Goal: Task Accomplishment & Management: Use online tool/utility

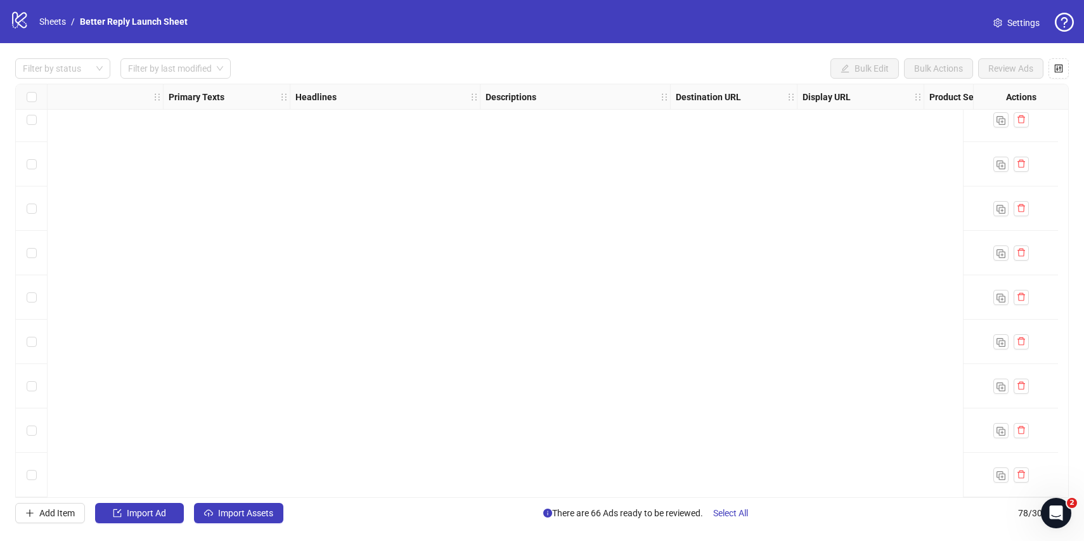
scroll to position [2567, 588]
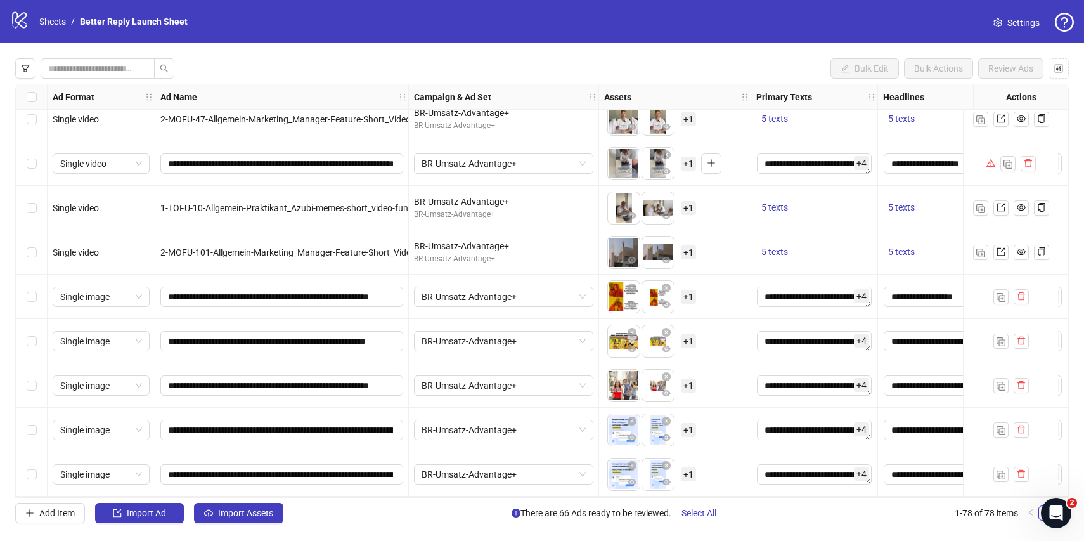
scroll to position [622, 0]
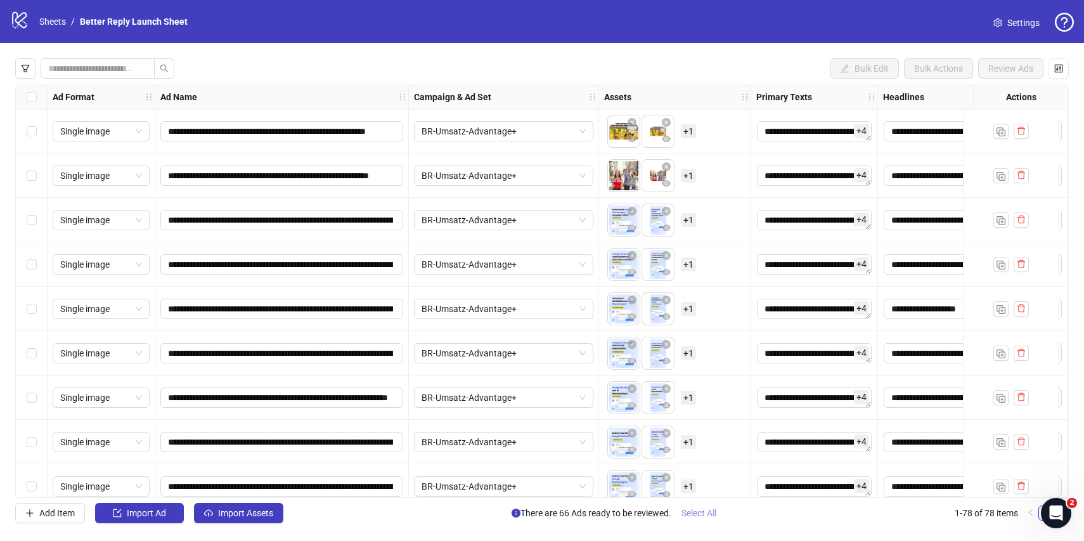
click at [707, 516] on span "Select All" at bounding box center [699, 513] width 35 height 10
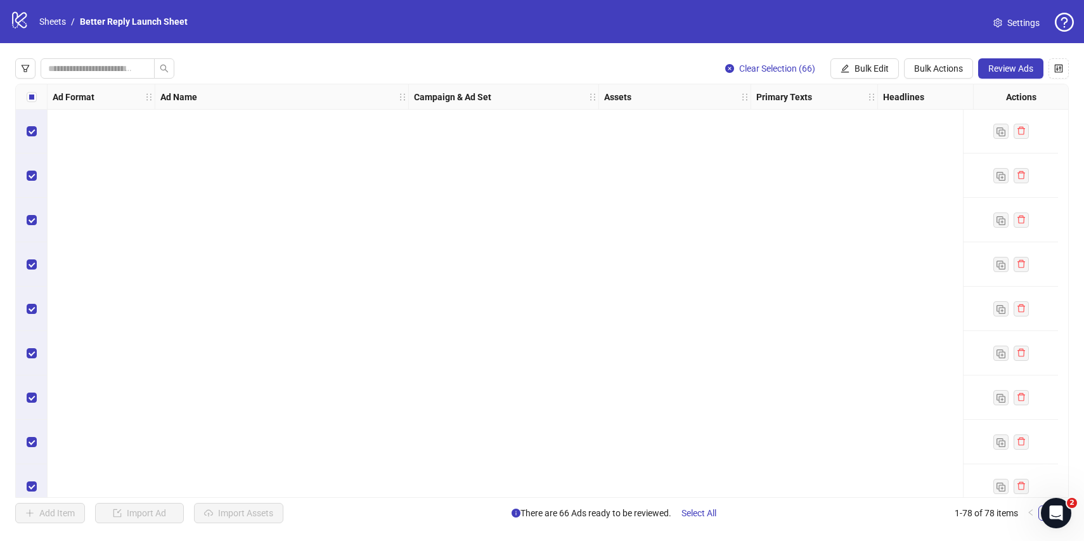
scroll to position [44, 0]
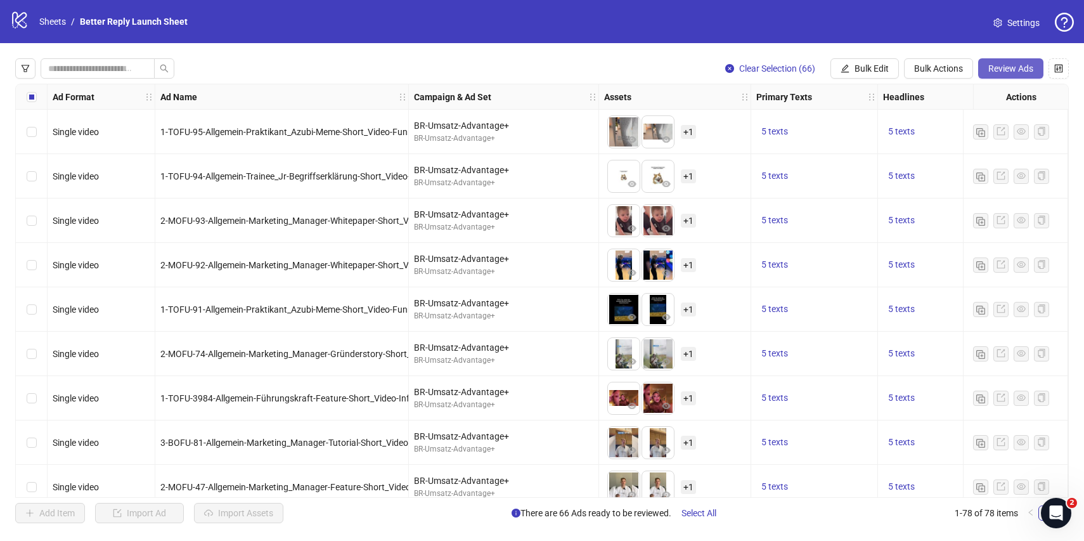
click at [1006, 77] on button "Review Ads" at bounding box center [1011, 68] width 65 height 20
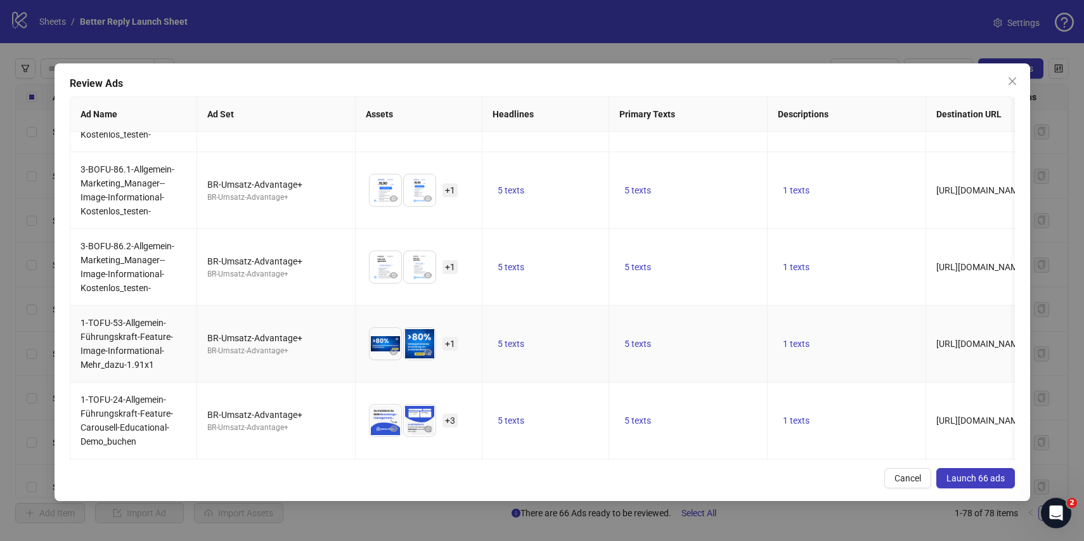
scroll to position [4778, 0]
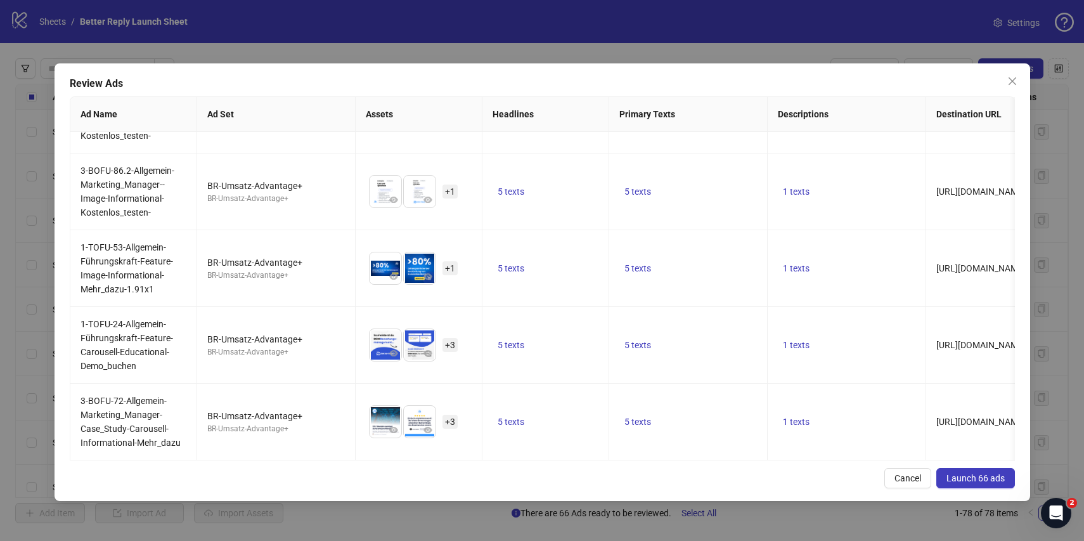
click at [967, 478] on span "Launch 66 ads" at bounding box center [976, 478] width 58 height 10
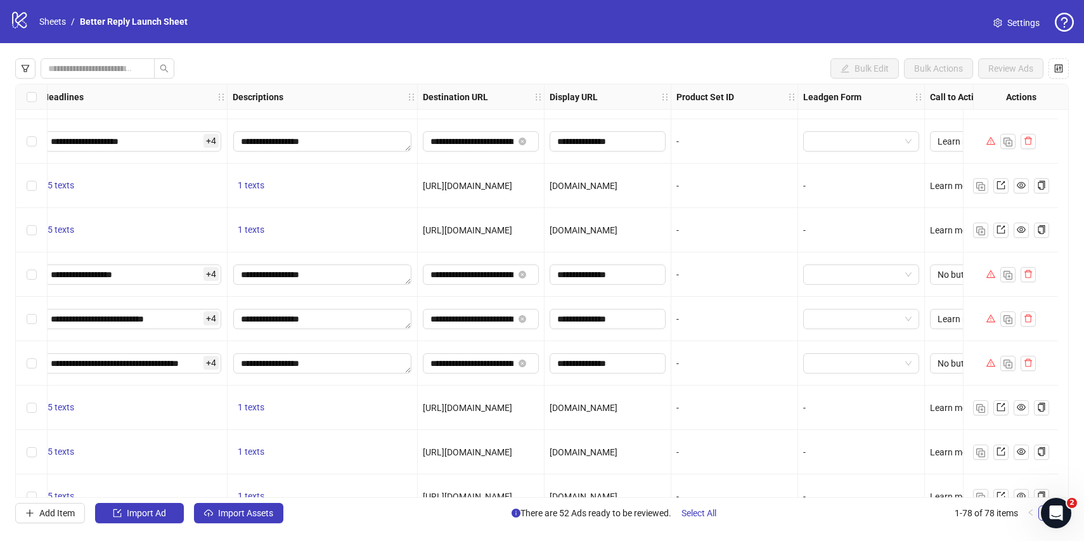
scroll to position [434, 855]
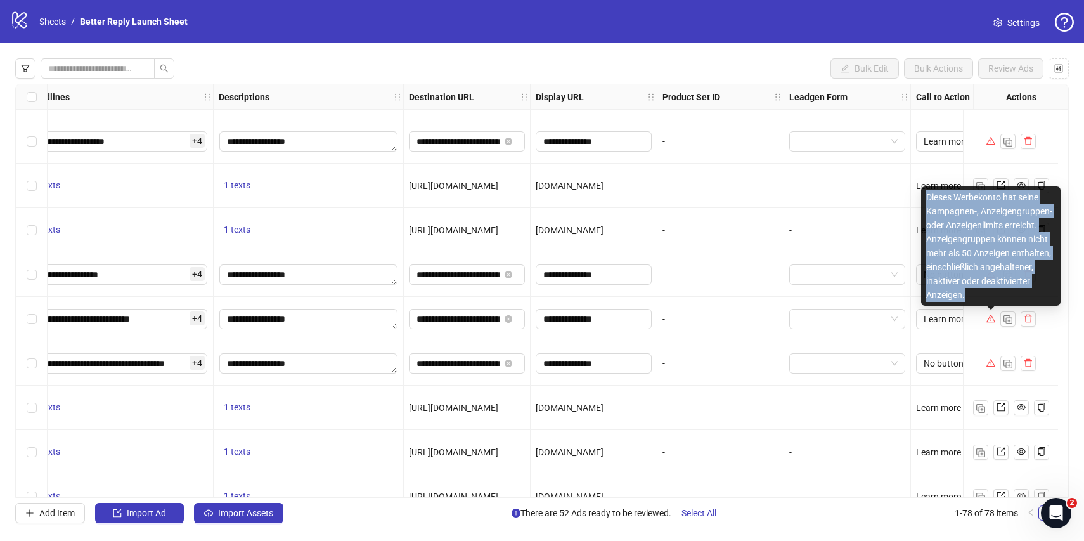
drag, startPoint x: 928, startPoint y: 198, endPoint x: 981, endPoint y: 292, distance: 108.2
click at [981, 292] on div "Dieses Werbekonto hat seine Kampagnen-, Anzeigengruppen- oder Anzeigenlimits er…" at bounding box center [992, 245] width 140 height 119
copy div "Dieses Werbekonto hat seine Kampagnen-, Anzeigengruppen- oder Anzeigenlimits er…"
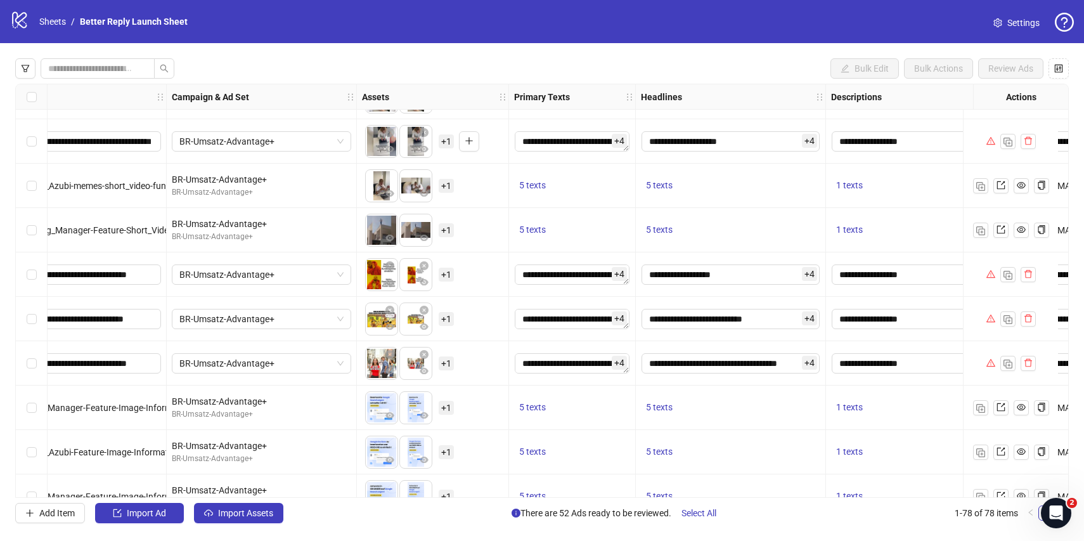
scroll to position [434, 243]
click at [58, 20] on link "Sheets" at bounding box center [53, 22] width 32 height 14
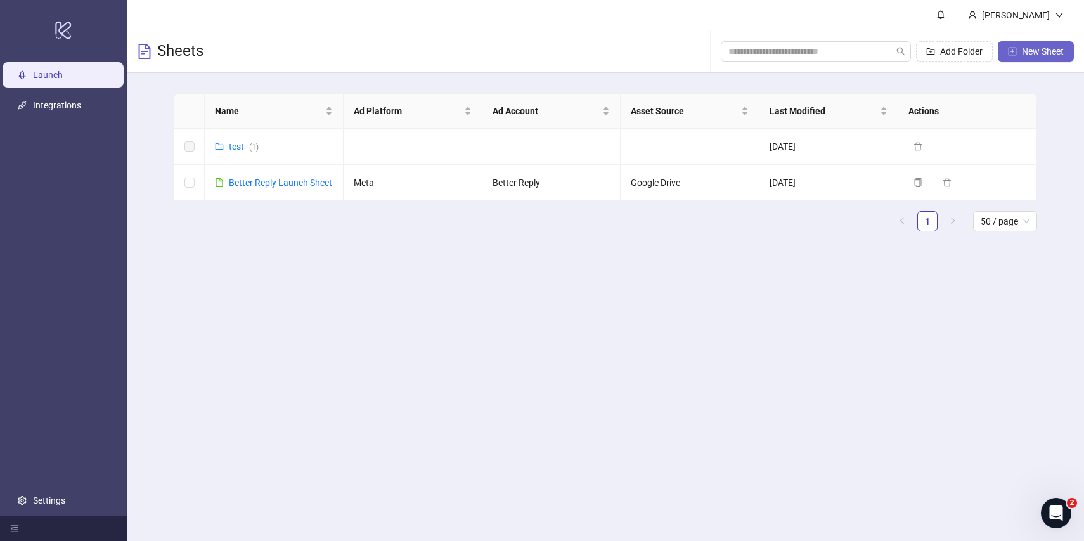
click at [1031, 54] on span "New Sheet" at bounding box center [1043, 51] width 42 height 10
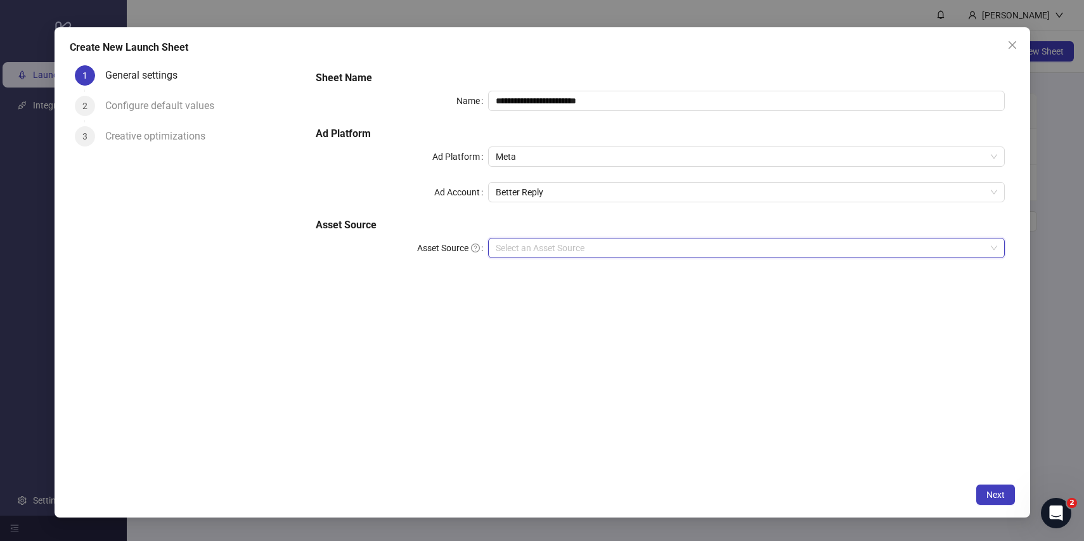
click at [529, 248] on input "Asset Source" at bounding box center [741, 247] width 490 height 19
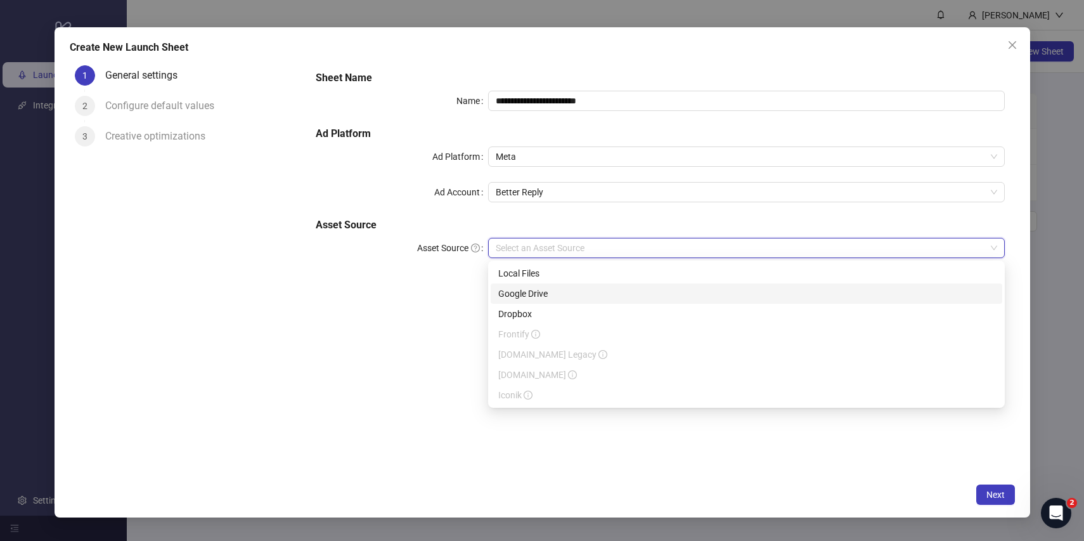
click at [555, 296] on div "Google Drive" at bounding box center [746, 294] width 497 height 14
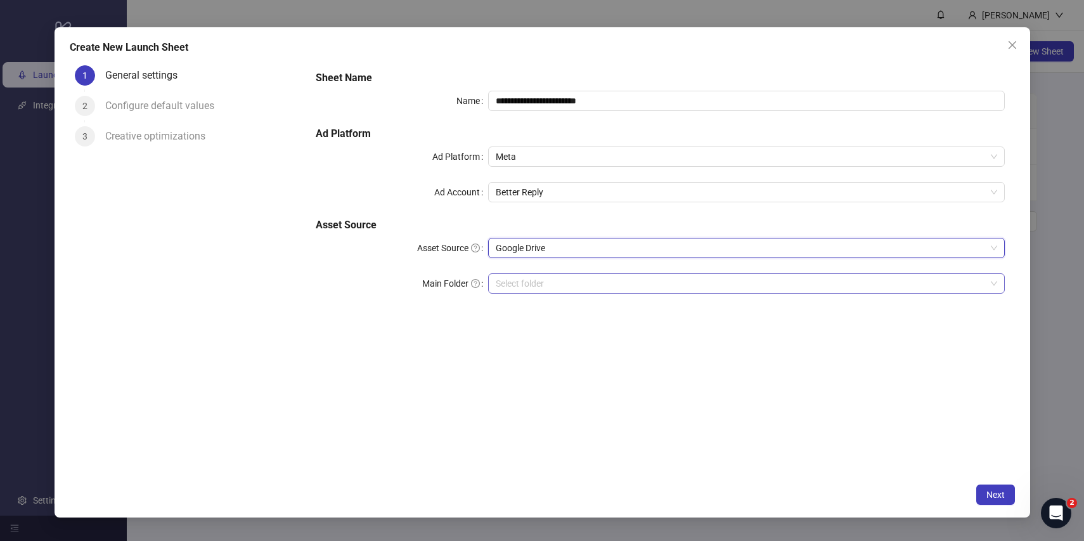
click at [561, 288] on input "Main Folder" at bounding box center [741, 283] width 490 height 19
click at [991, 494] on span "Next" at bounding box center [996, 495] width 18 height 10
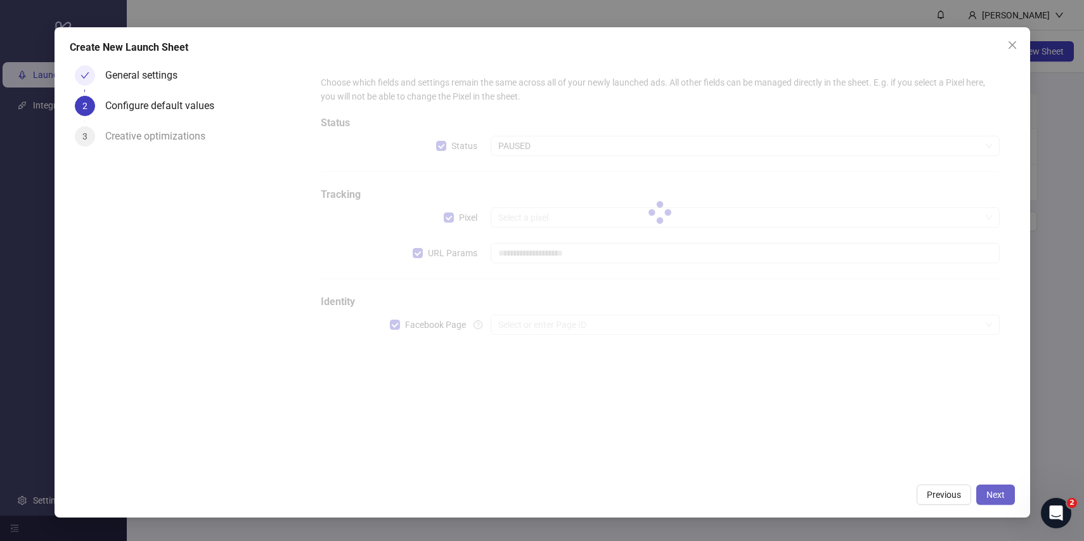
type input "**********"
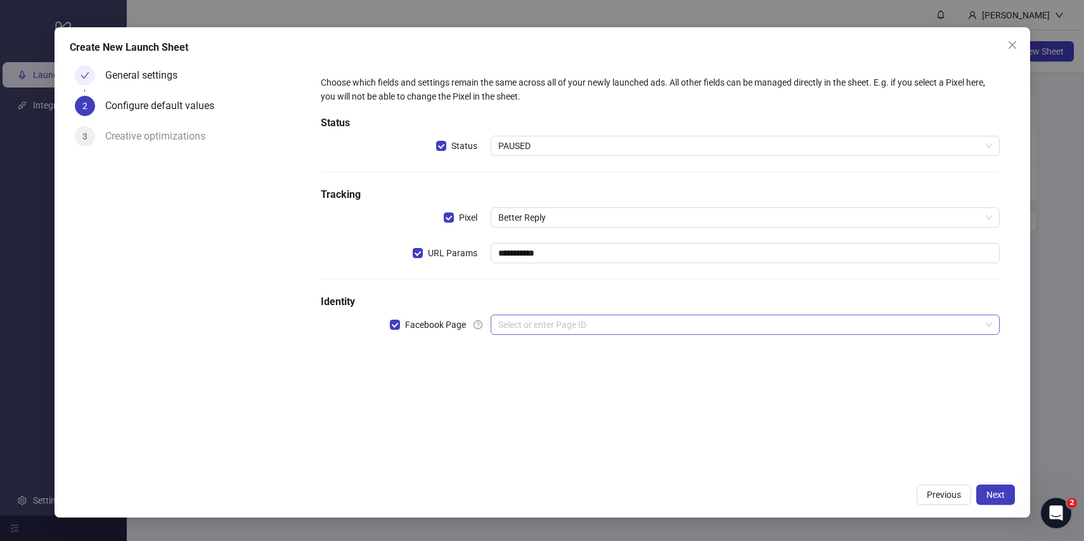
click at [563, 325] on input "search" at bounding box center [739, 324] width 483 height 19
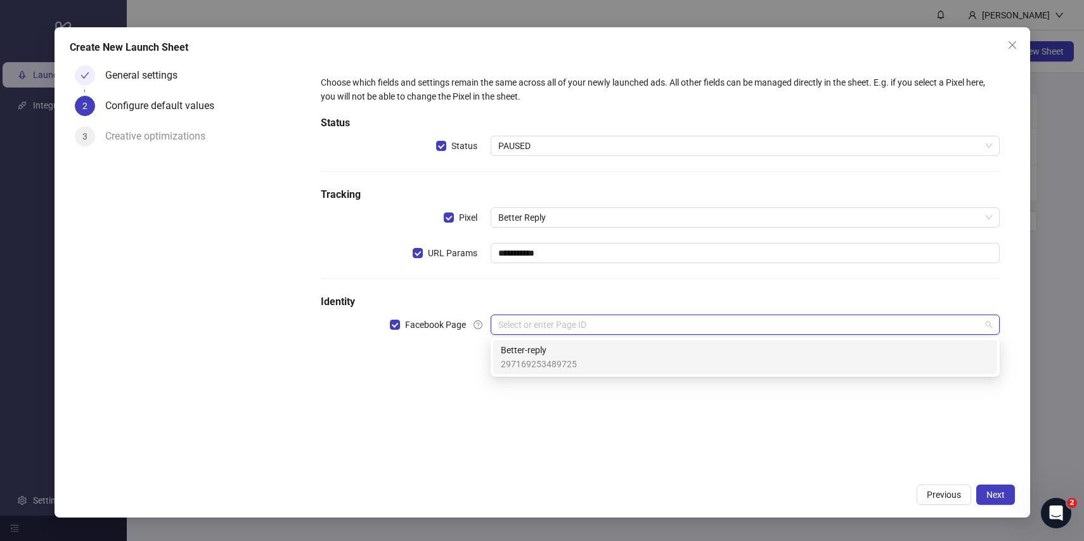
click at [558, 355] on span "Better-reply" at bounding box center [539, 350] width 76 height 14
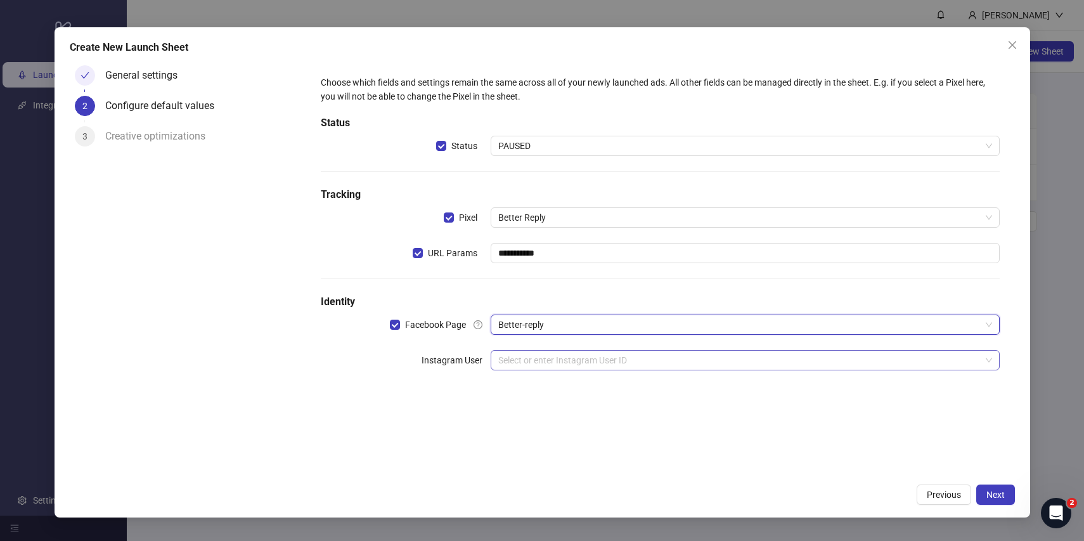
click at [578, 369] on input "search" at bounding box center [739, 360] width 483 height 19
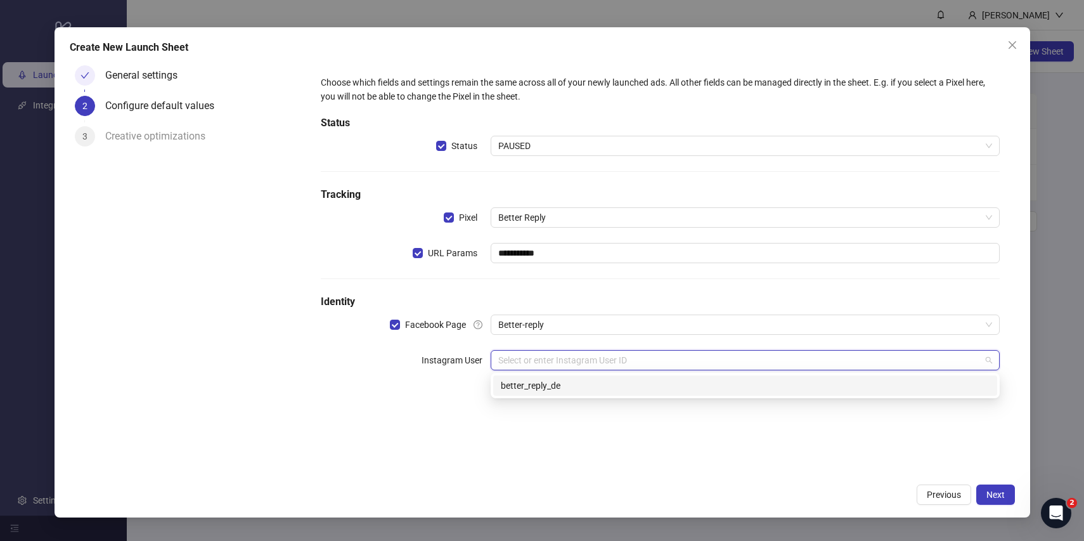
click at [733, 390] on div "better_reply_de" at bounding box center [745, 386] width 489 height 14
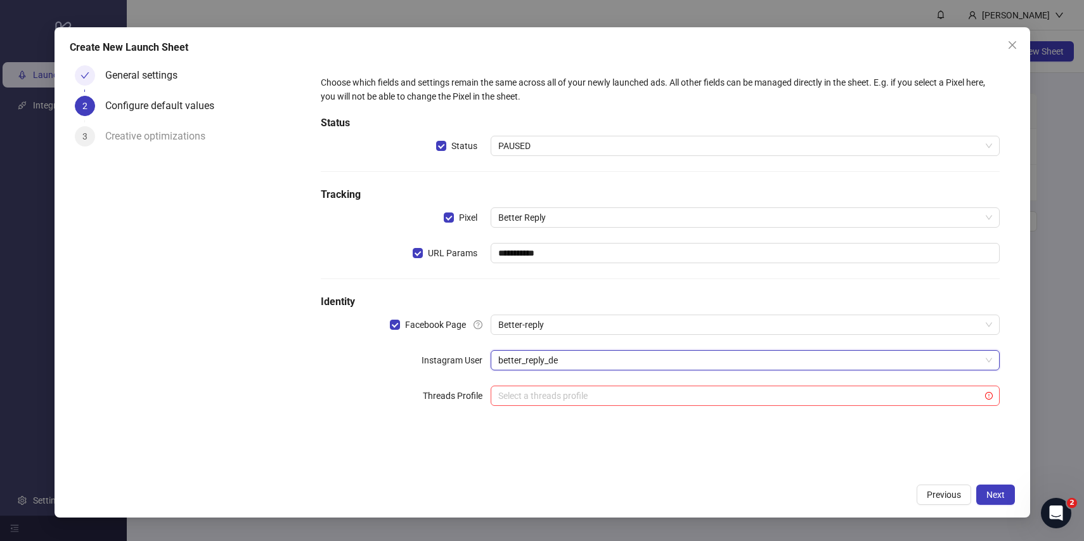
click at [768, 436] on div "**********" at bounding box center [660, 268] width 709 height 417
click at [992, 490] on span "Next" at bounding box center [996, 495] width 18 height 10
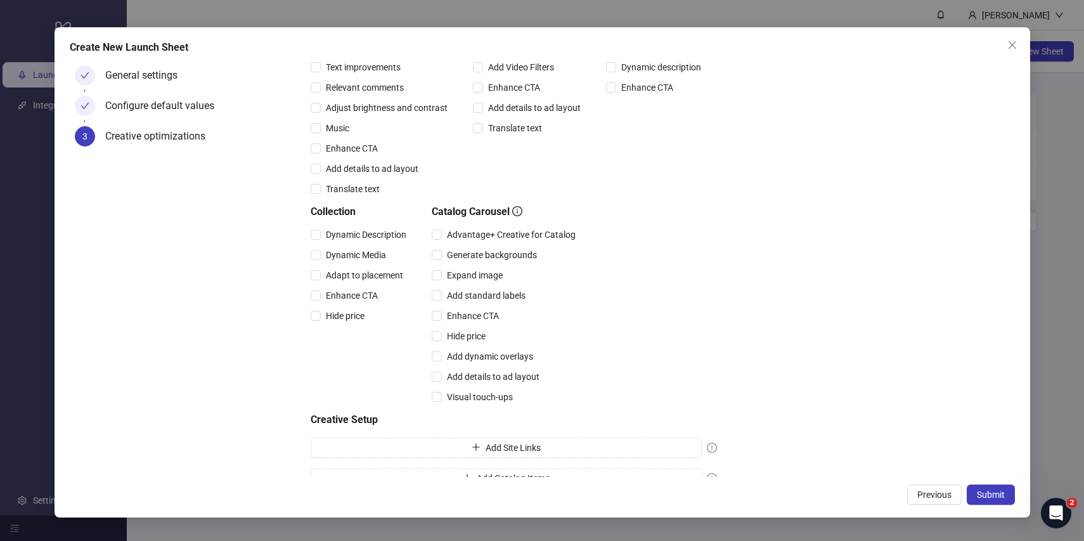
scroll to position [230, 0]
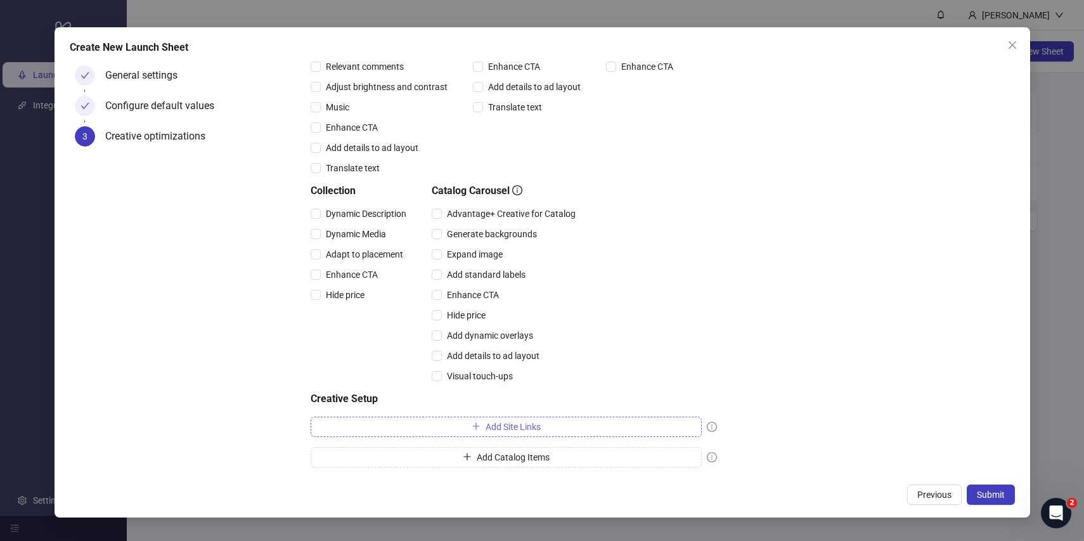
click at [640, 427] on button "Add Site Links" at bounding box center [506, 427] width 391 height 20
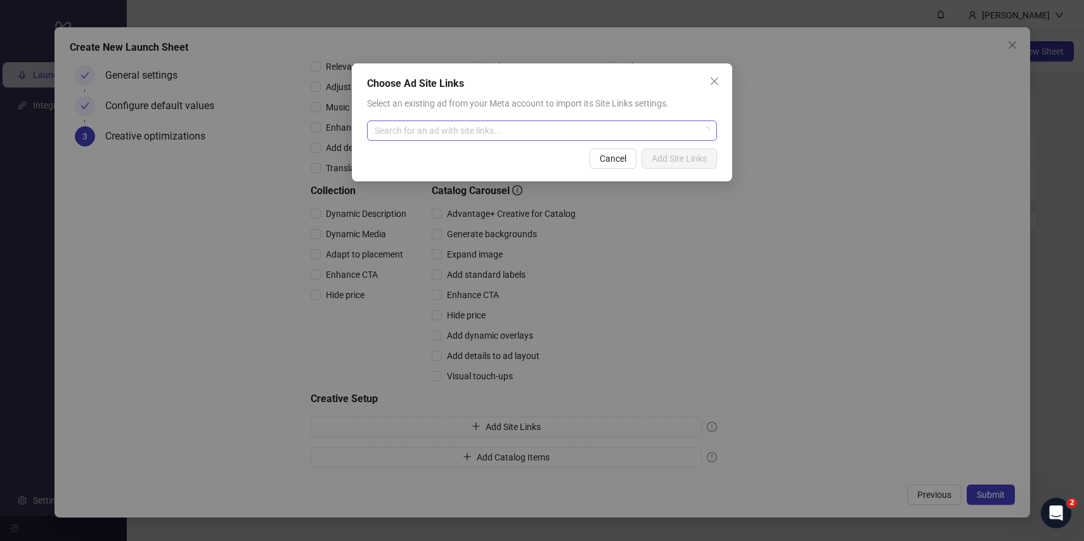
click at [489, 122] on input "search" at bounding box center [536, 130] width 323 height 19
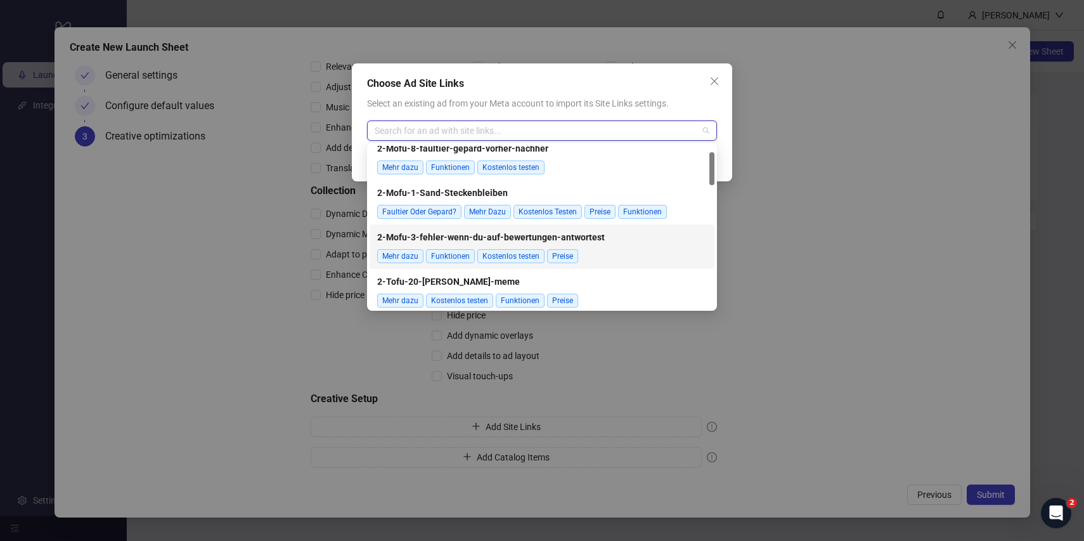
scroll to position [31, 0]
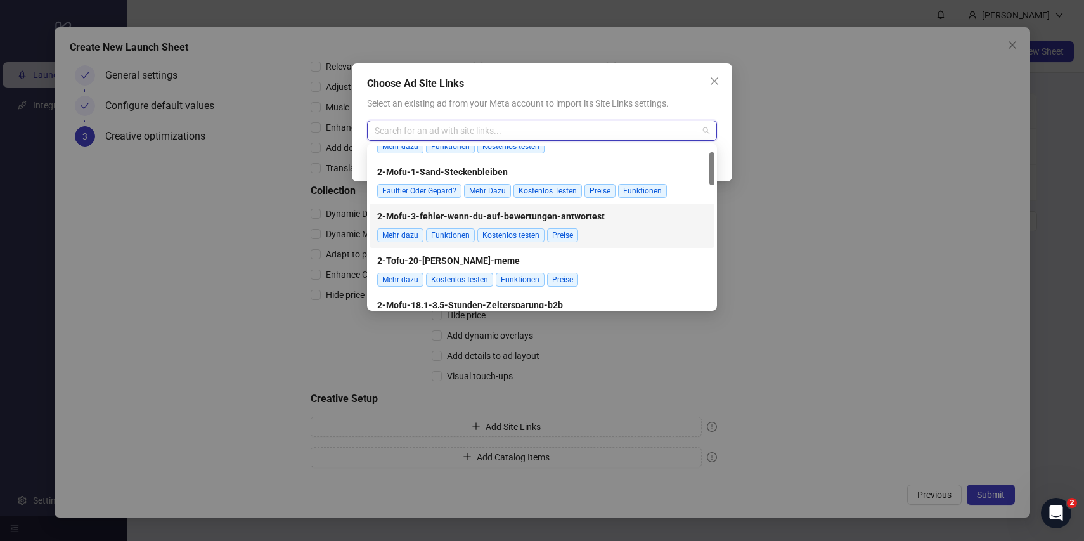
click at [614, 228] on div "2-Mofu-3-fehler-wenn-du-auf-bewertungen-antwortest Mehr dazu Funktionen Kostenl…" at bounding box center [542, 226] width 330 height 38
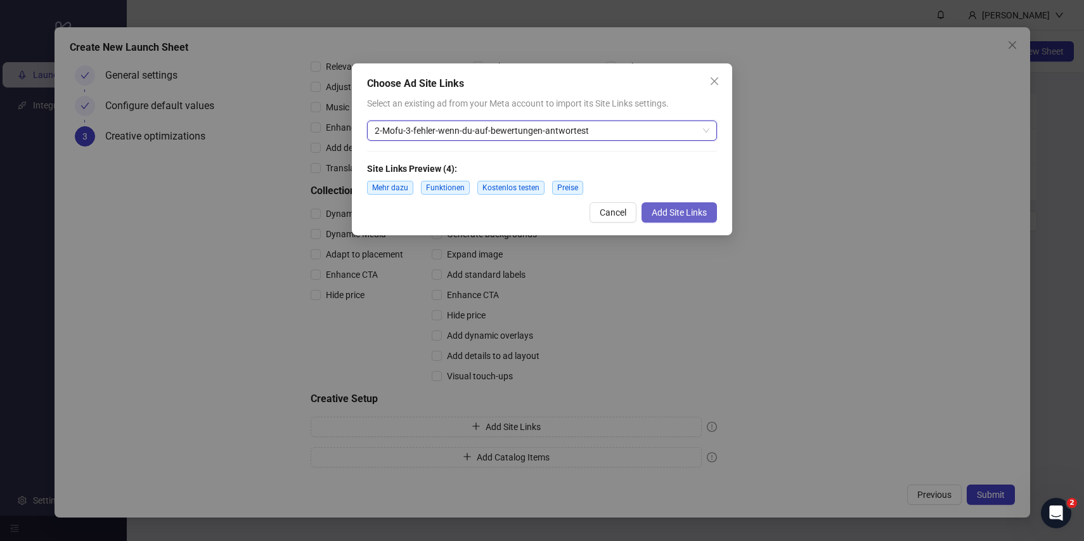
click at [681, 214] on span "Add Site Links" at bounding box center [679, 212] width 55 height 10
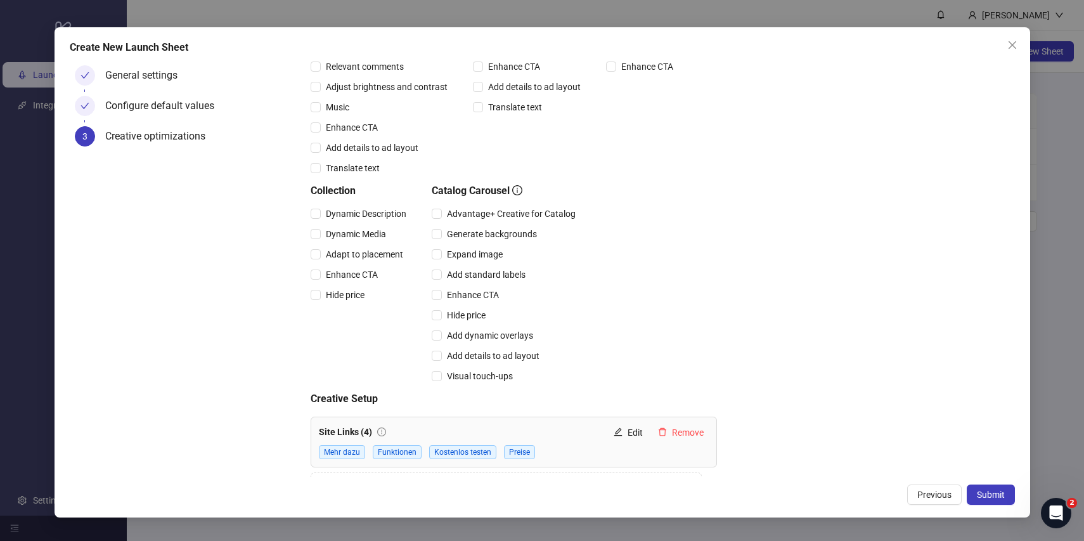
scroll to position [255, 0]
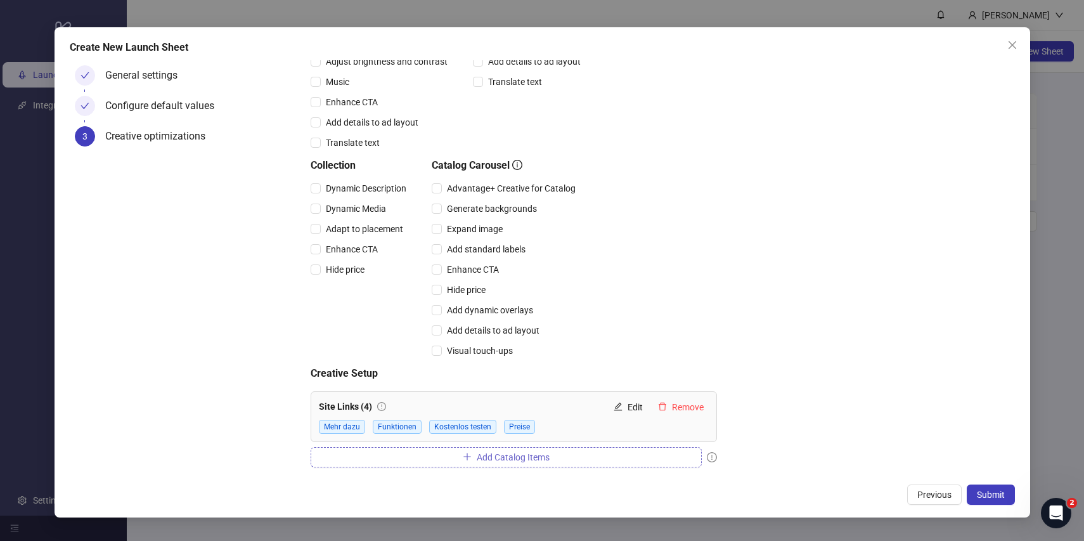
click at [560, 458] on button "Add Catalog Items" at bounding box center [506, 457] width 391 height 20
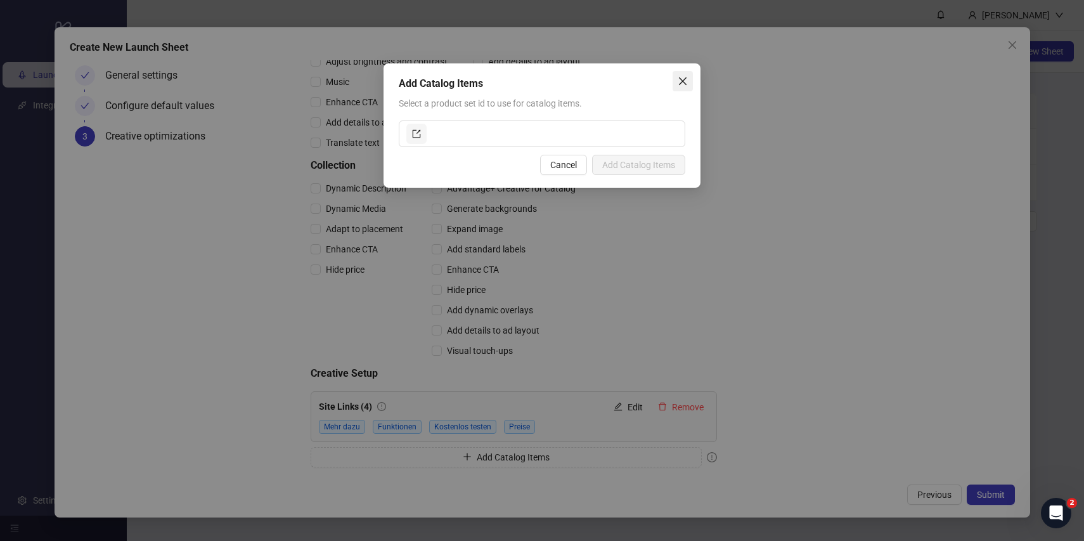
click at [691, 76] on span "Close" at bounding box center [683, 81] width 20 height 10
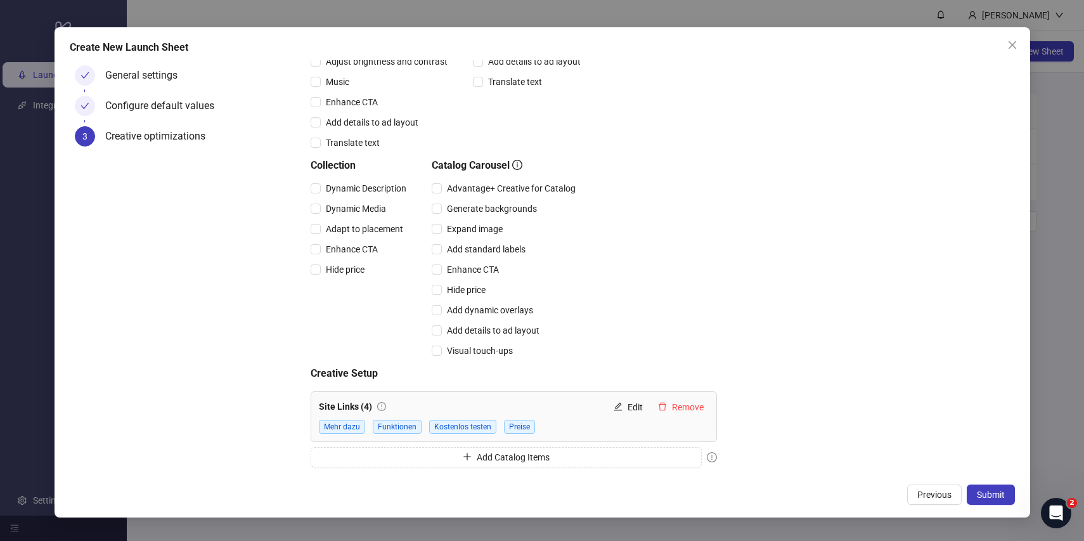
scroll to position [0, 0]
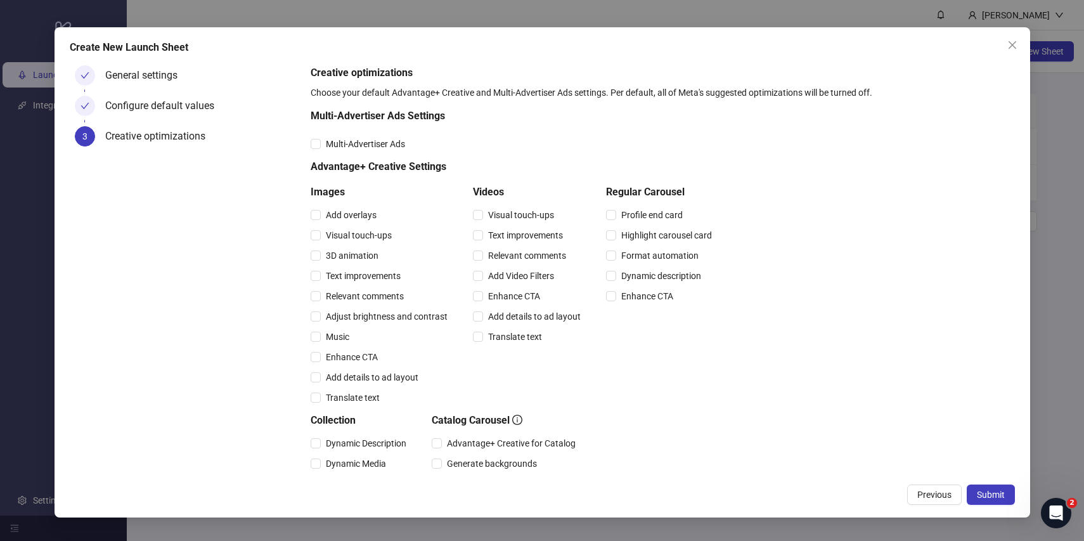
click at [140, 77] on div "General settings" at bounding box center [146, 75] width 82 height 20
click at [94, 111] on div "Configure default values" at bounding box center [188, 111] width 226 height 30
click at [1012, 43] on icon "close" at bounding box center [1013, 45] width 10 height 10
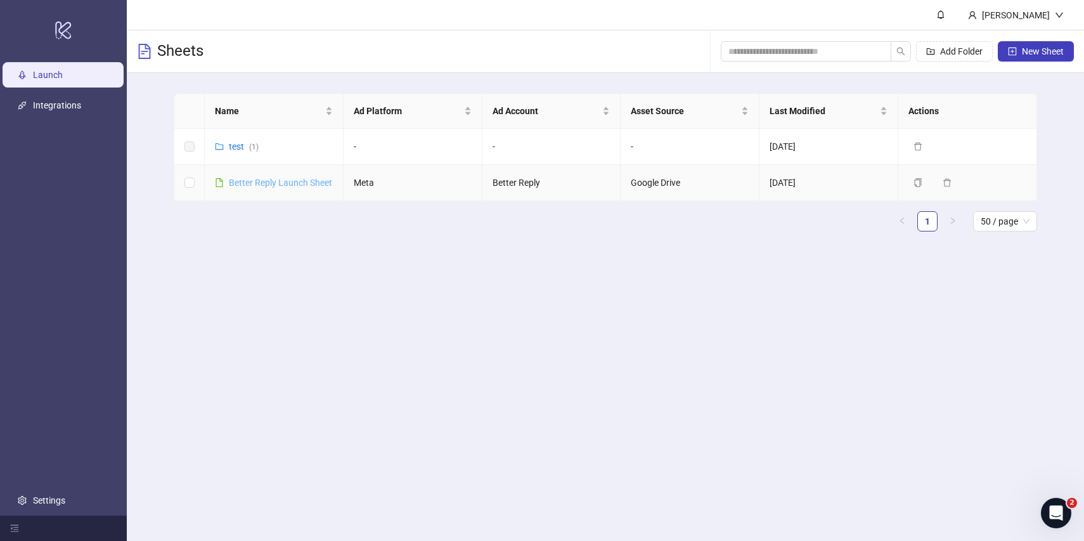
click at [277, 181] on link "Better Reply Launch Sheet" at bounding box center [280, 183] width 103 height 10
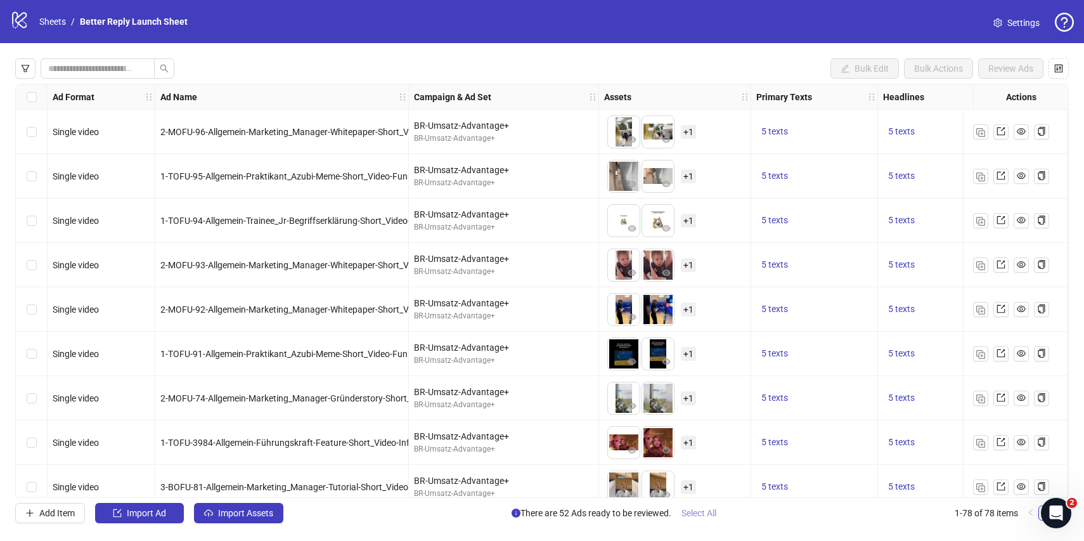
click at [701, 512] on span "Select All" at bounding box center [699, 513] width 35 height 10
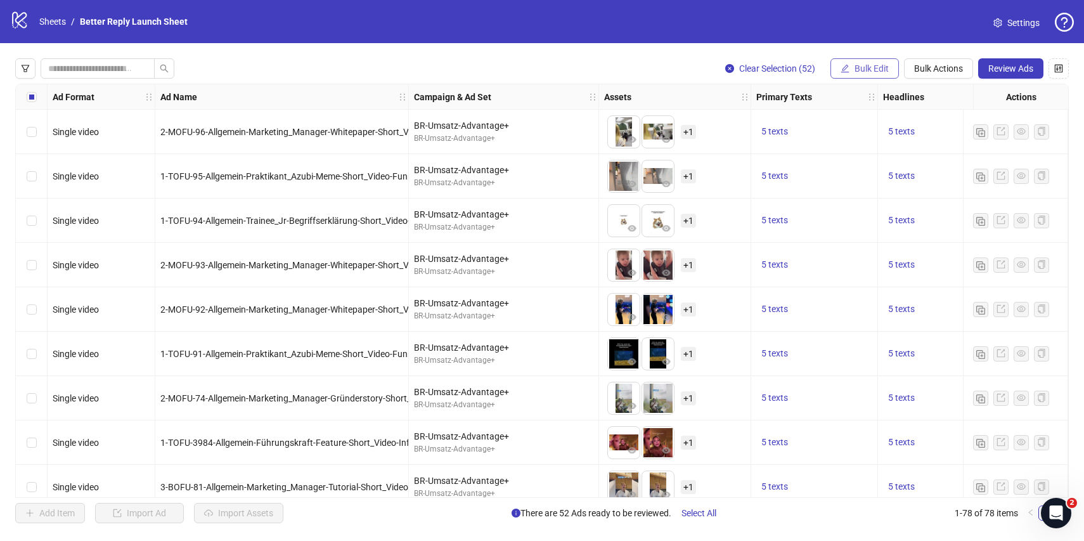
click at [873, 65] on span "Bulk Edit" at bounding box center [872, 68] width 34 height 10
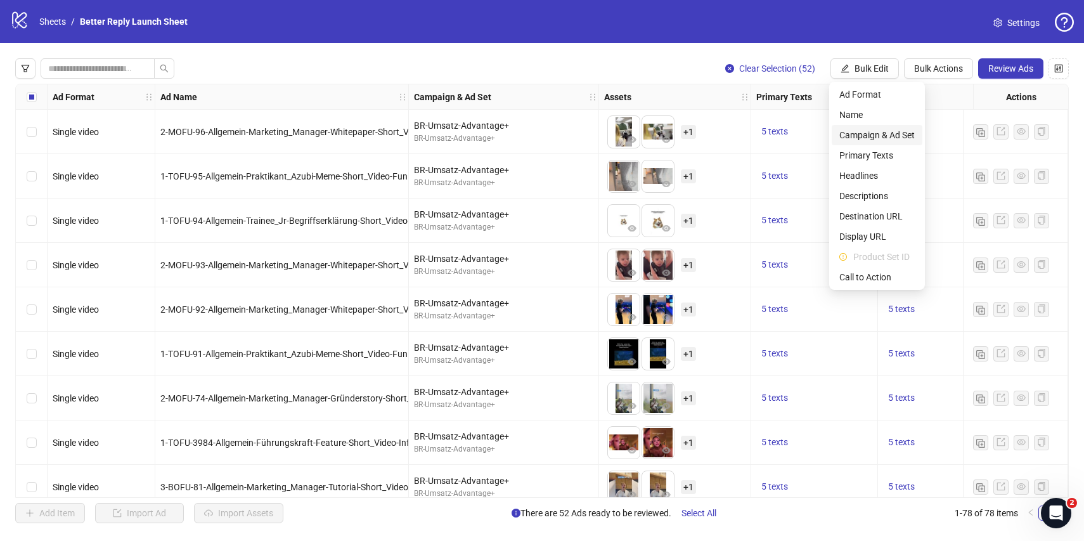
click at [876, 134] on span "Campaign & Ad Set" at bounding box center [877, 135] width 75 height 14
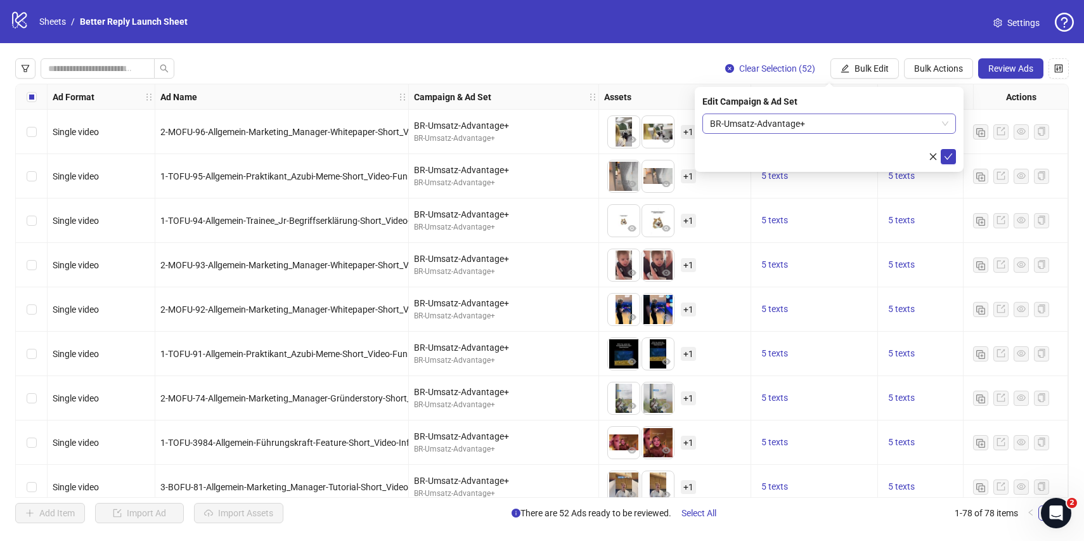
click at [857, 125] on span "BR-Umsatz-Advantage+" at bounding box center [829, 123] width 238 height 19
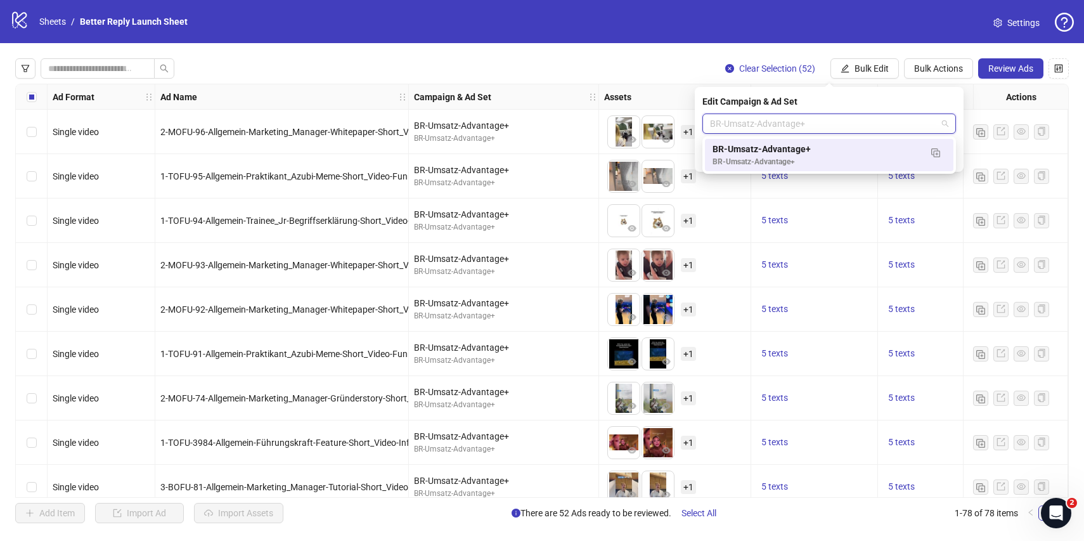
click at [869, 133] on span "BR-Umsatz-Advantage+" at bounding box center [829, 123] width 238 height 19
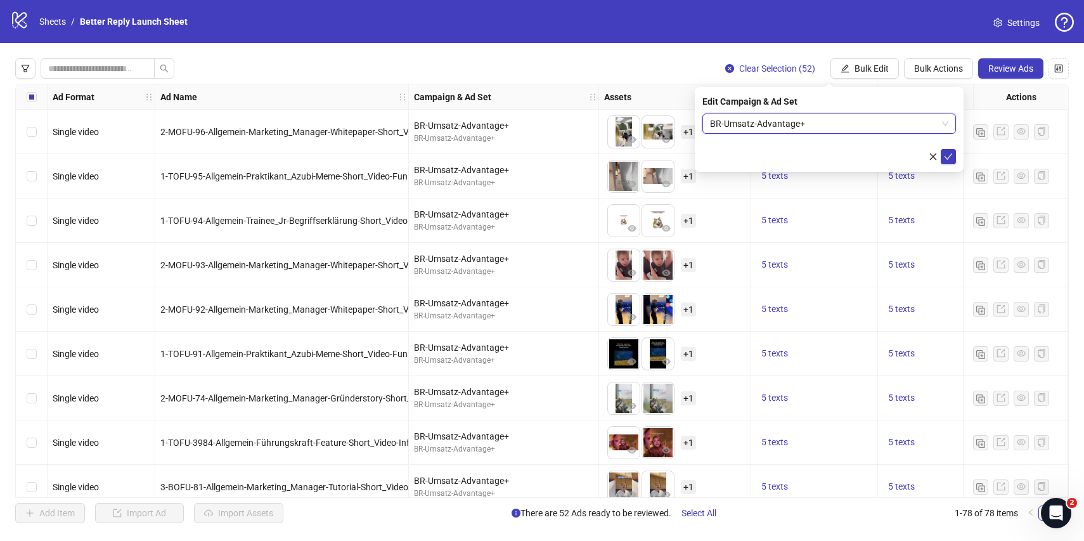
click at [877, 125] on span "BR-Umsatz-Advantage+" at bounding box center [829, 123] width 238 height 19
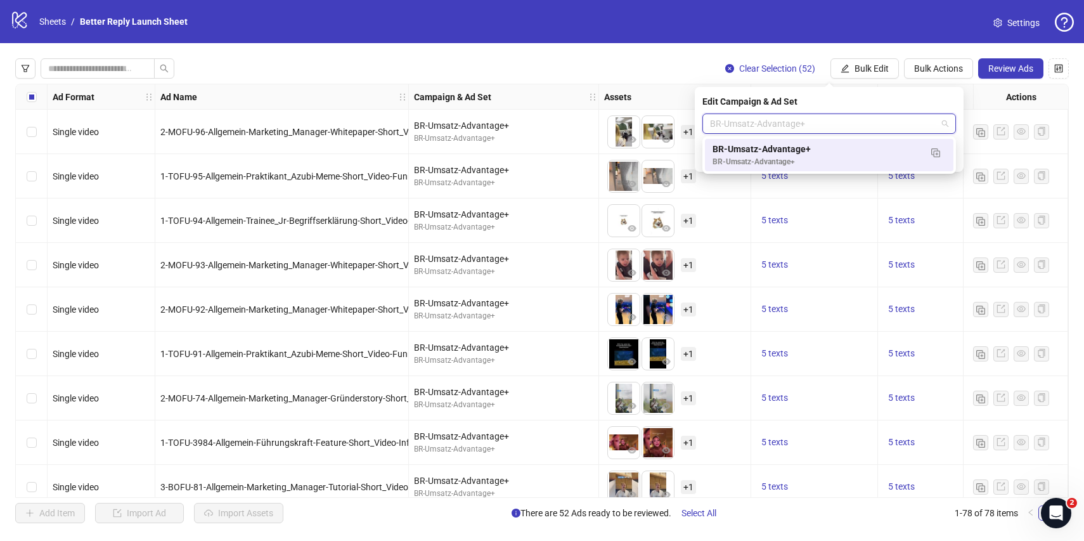
click at [878, 107] on div "Edit Campaign & Ad Set" at bounding box center [830, 101] width 254 height 14
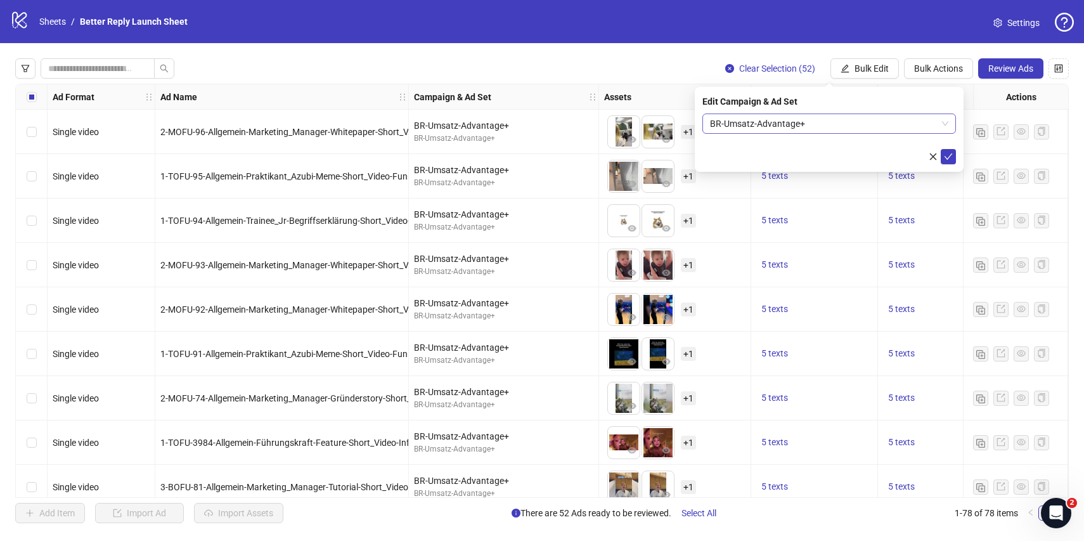
click at [905, 123] on span "BR-Umsatz-Advantage+" at bounding box center [829, 123] width 238 height 19
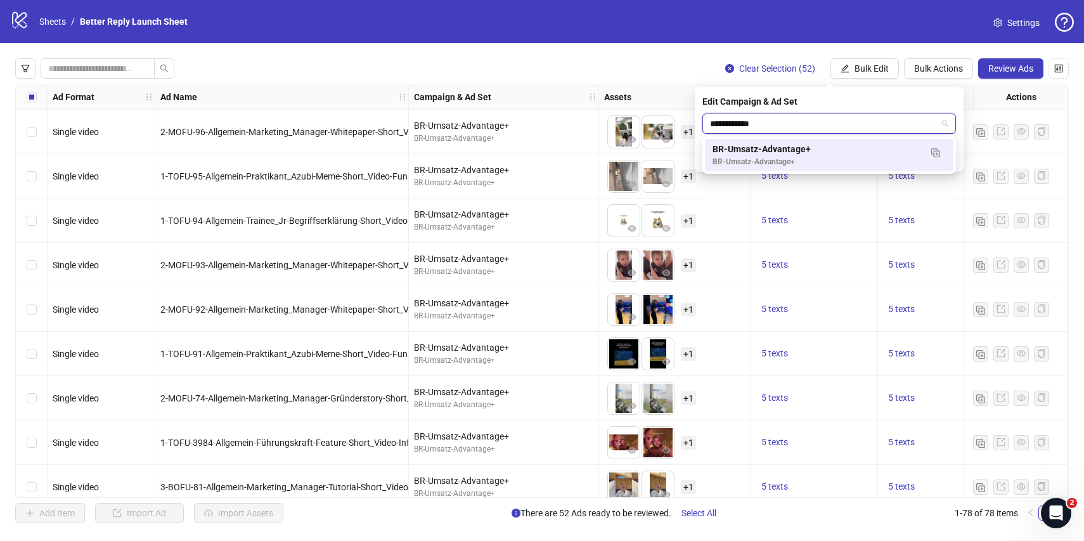
type input "**********"
click at [705, 64] on div "Clear Selection (52) Bulk Edit Bulk Actions Review Ads" at bounding box center [542, 68] width 1054 height 20
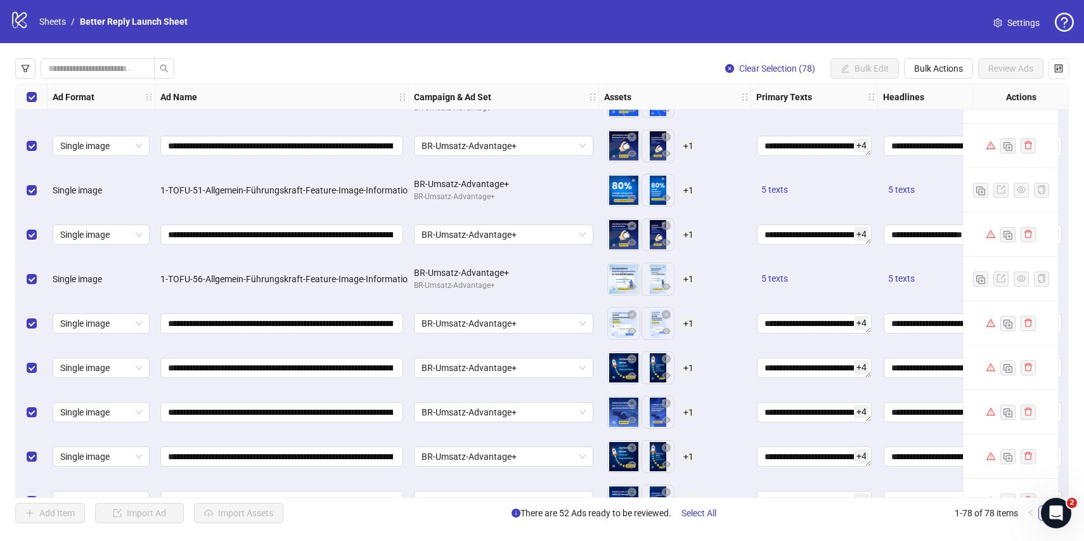
scroll to position [1381, 0]
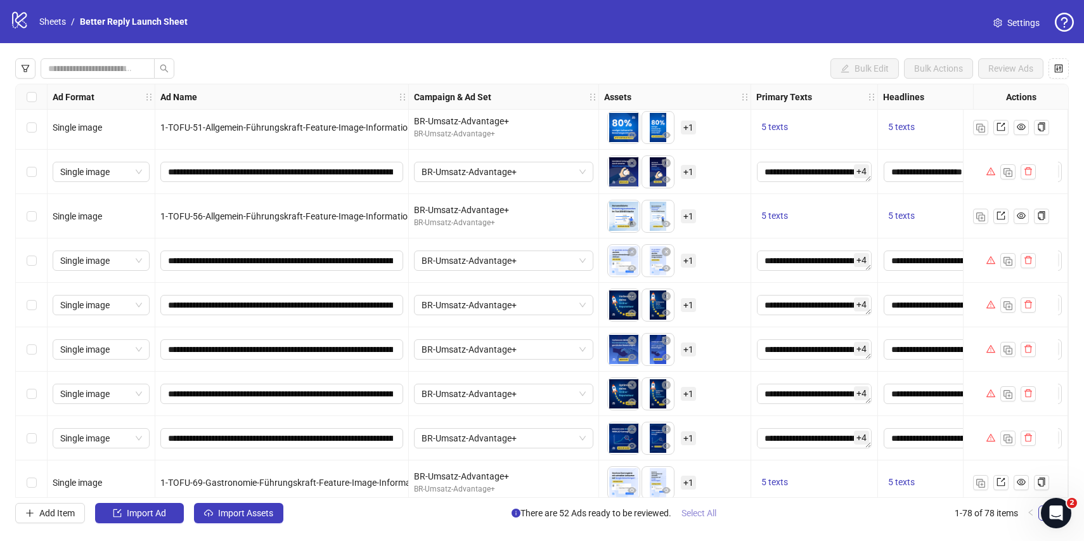
click at [707, 516] on span "Select All" at bounding box center [699, 513] width 35 height 10
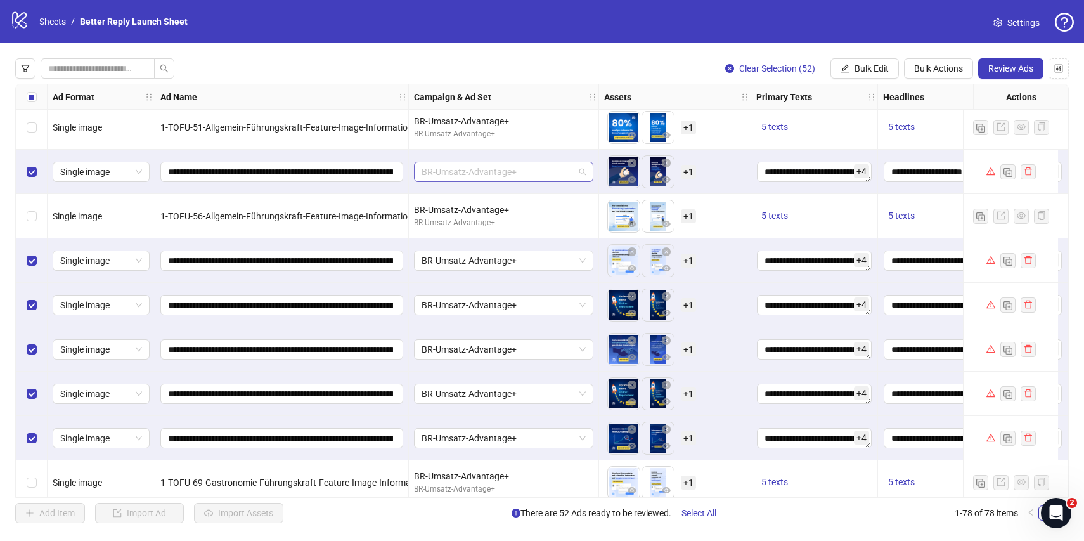
click at [533, 176] on span "BR-Umsatz-Advantage+" at bounding box center [504, 171] width 164 height 19
click at [566, 160] on div "BR-Umsatz-Advantage+" at bounding box center [504, 172] width 190 height 44
click at [45, 12] on div "logo/logo-mobile Sheets / Better Reply Launch Sheet" at bounding box center [101, 21] width 183 height 23
click at [46, 17] on link "Sheets" at bounding box center [53, 22] width 32 height 14
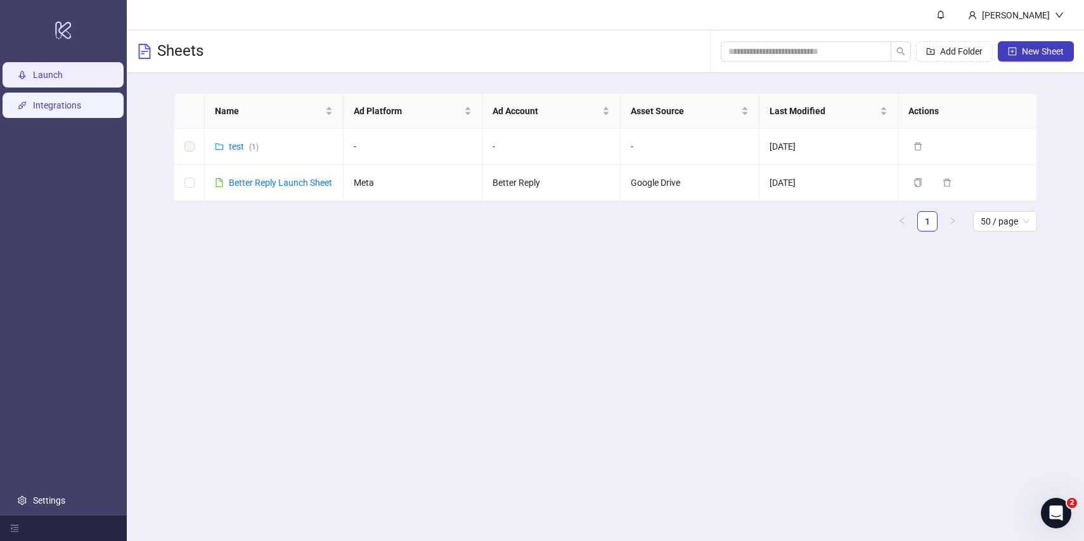
click at [55, 105] on link "Integrations" at bounding box center [57, 105] width 48 height 10
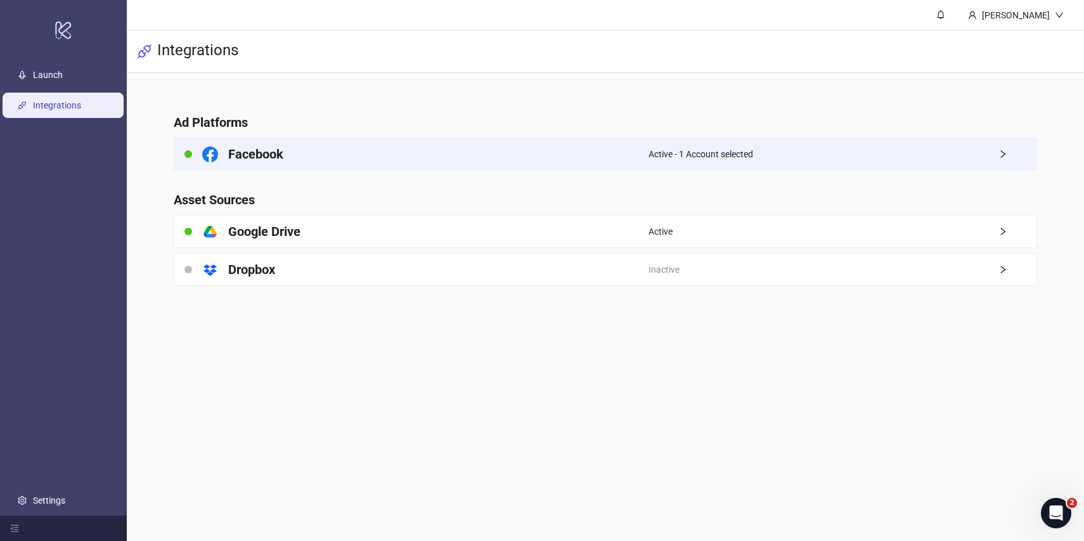
click at [753, 148] on span "Active - 1 Account selected" at bounding box center [701, 154] width 105 height 14
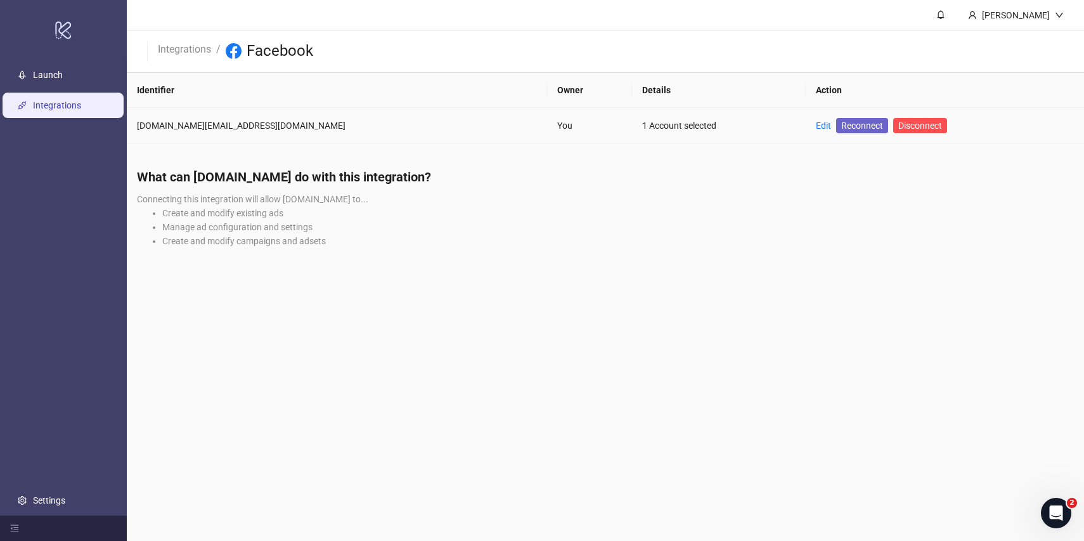
click at [842, 123] on span "Reconnect" at bounding box center [863, 126] width 42 height 14
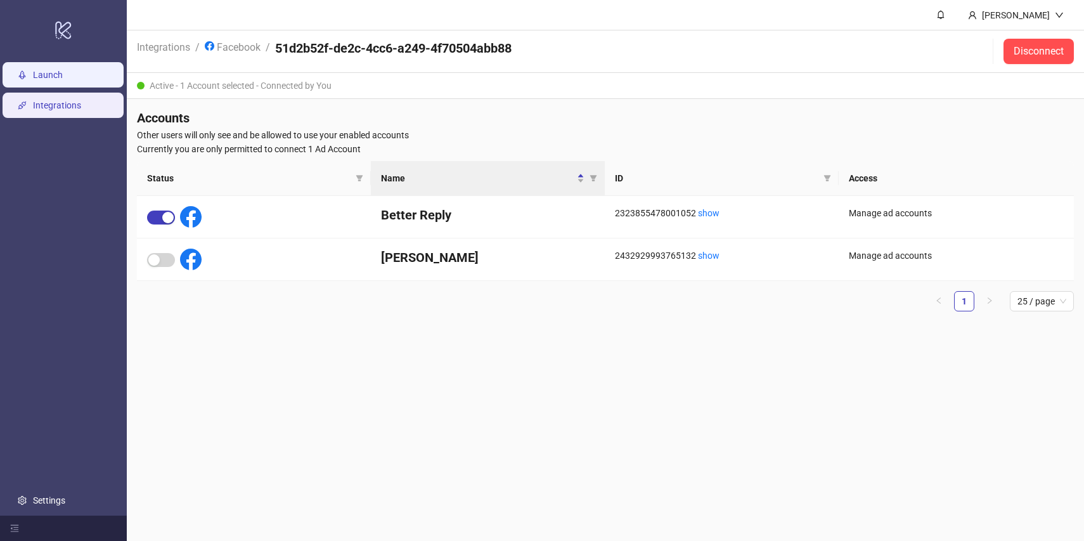
click at [52, 77] on link "Launch" at bounding box center [48, 75] width 30 height 10
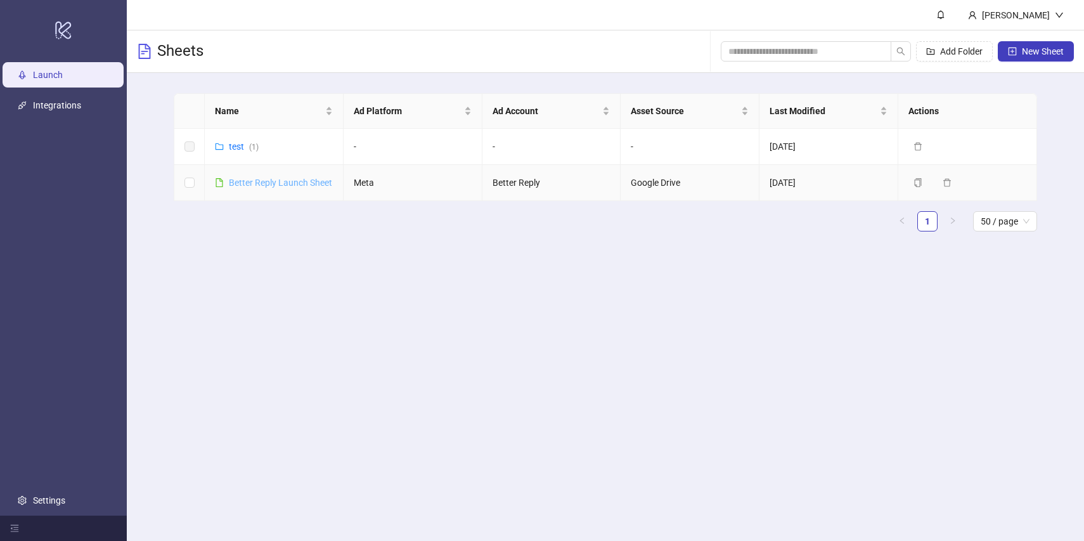
click at [317, 183] on link "Better Reply Launch Sheet" at bounding box center [280, 183] width 103 height 10
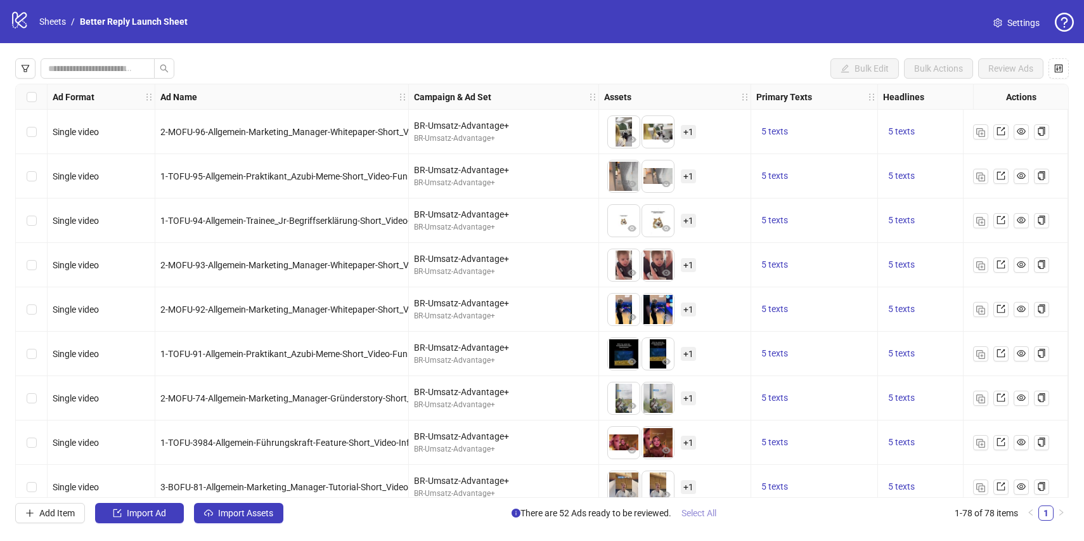
click at [706, 512] on span "Select All" at bounding box center [699, 513] width 35 height 10
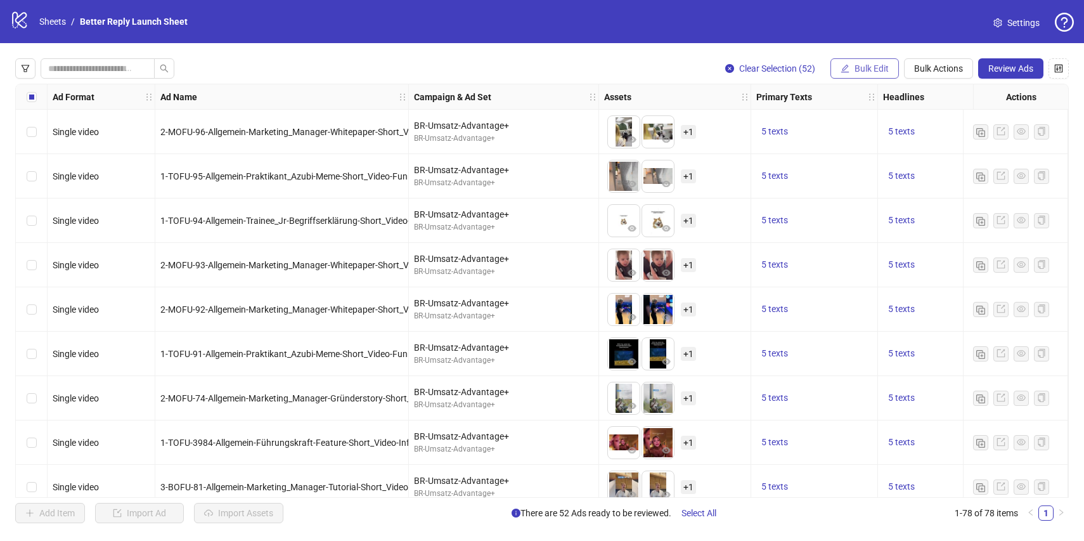
click at [884, 69] on span "Bulk Edit" at bounding box center [872, 68] width 34 height 10
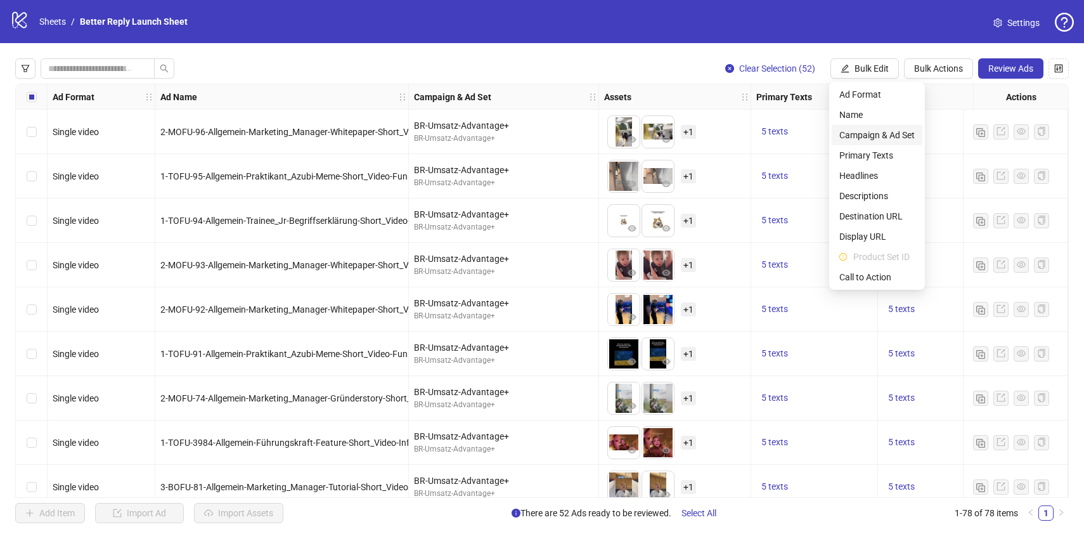
click at [879, 141] on span "Campaign & Ad Set" at bounding box center [877, 135] width 75 height 14
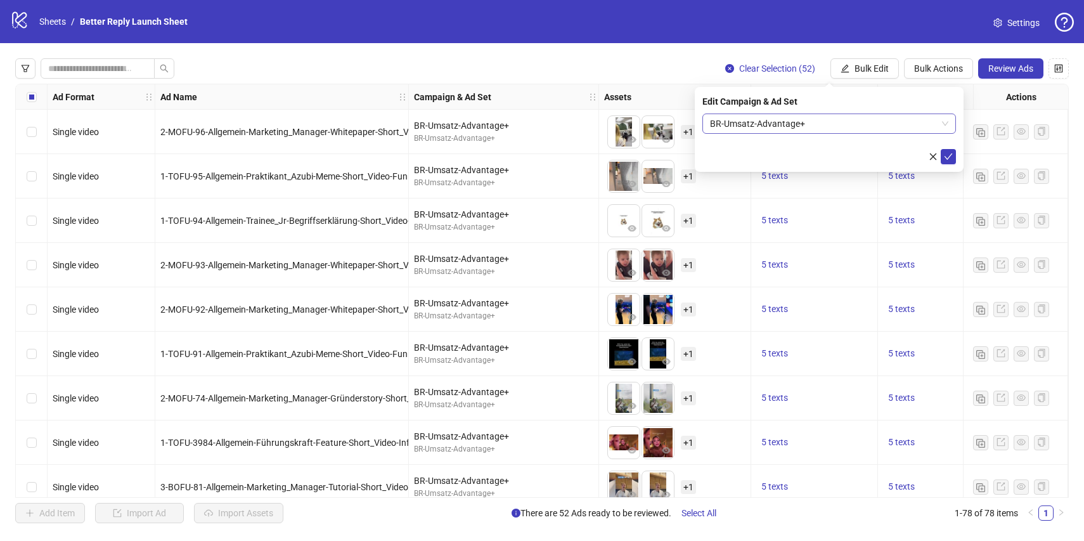
click at [868, 121] on span "BR-Umsatz-Advantage+" at bounding box center [829, 123] width 238 height 19
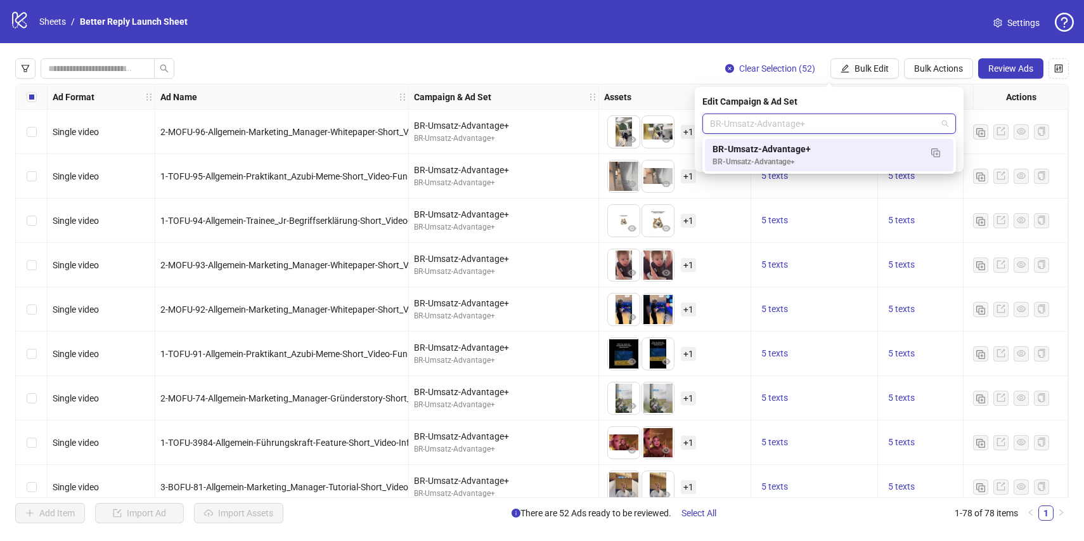
click at [854, 106] on div "Edit Campaign & Ad Set" at bounding box center [830, 101] width 254 height 14
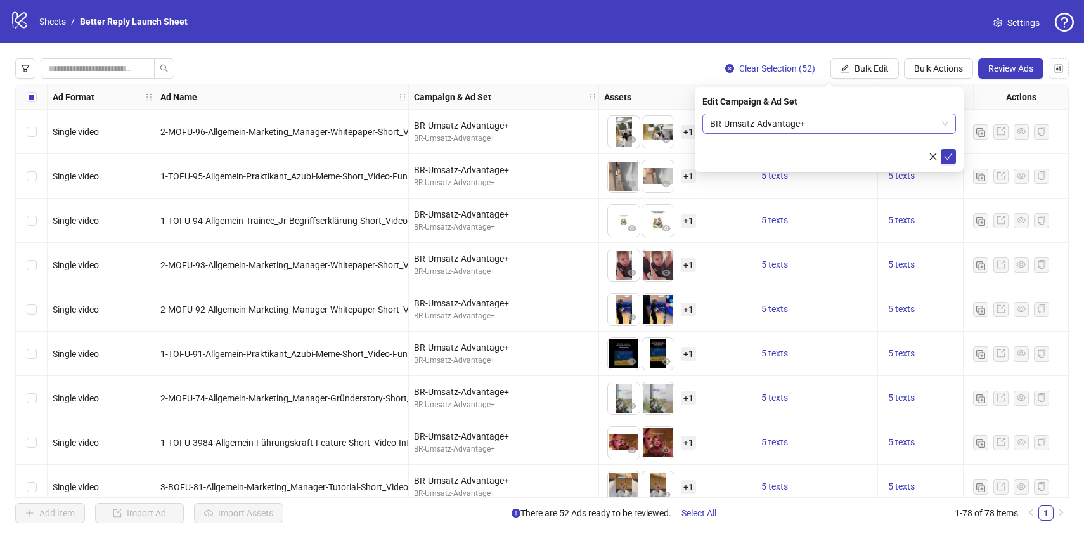
click at [861, 129] on span "BR-Umsatz-Advantage+" at bounding box center [829, 123] width 238 height 19
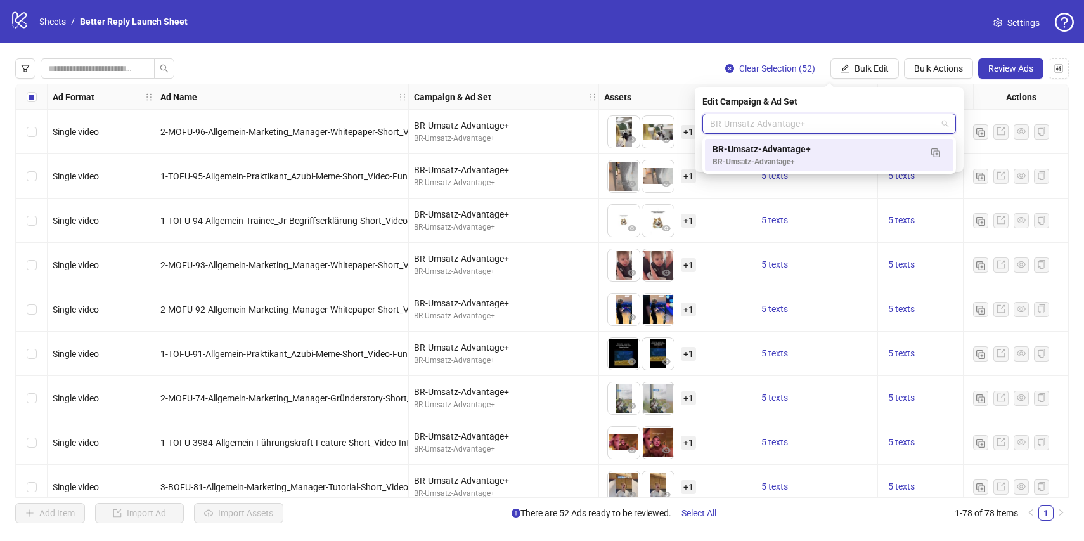
click at [672, 66] on div "Clear Selection (52) Bulk Edit Bulk Actions Review Ads" at bounding box center [542, 68] width 1054 height 20
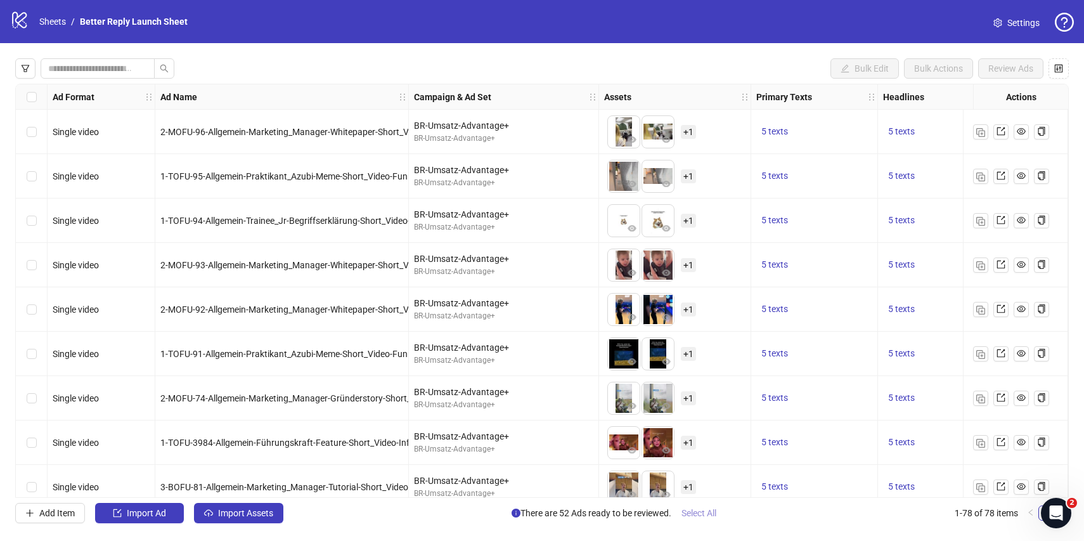
click at [710, 515] on span "Select All" at bounding box center [699, 513] width 35 height 10
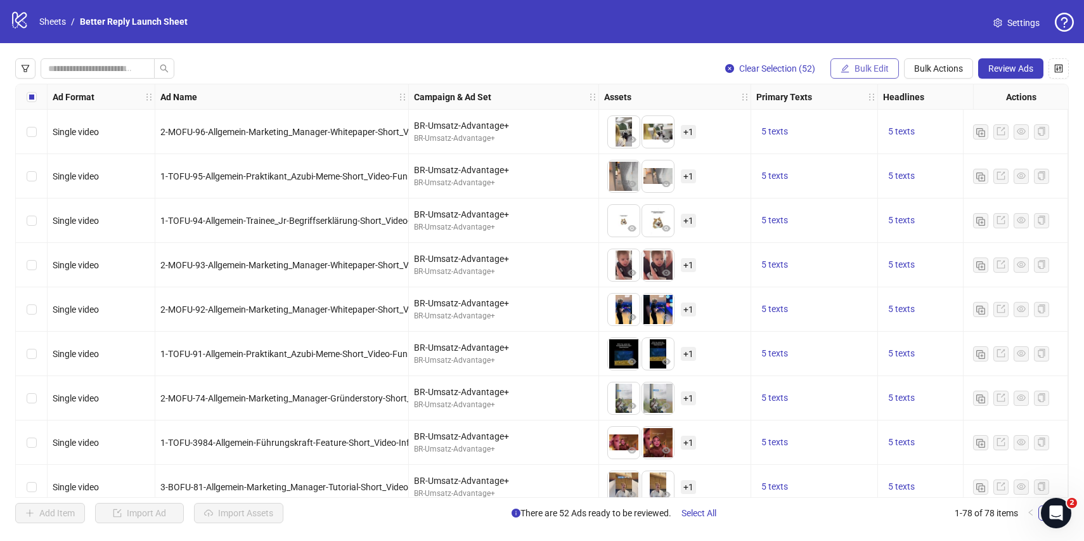
click at [863, 71] on span "Bulk Edit" at bounding box center [872, 68] width 34 height 10
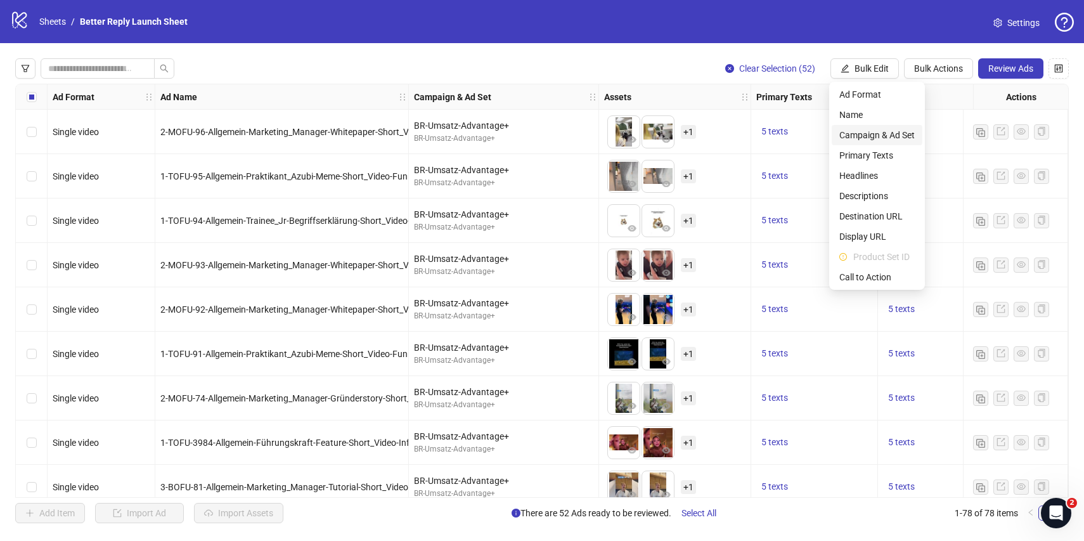
click at [878, 138] on span "Campaign & Ad Set" at bounding box center [877, 135] width 75 height 14
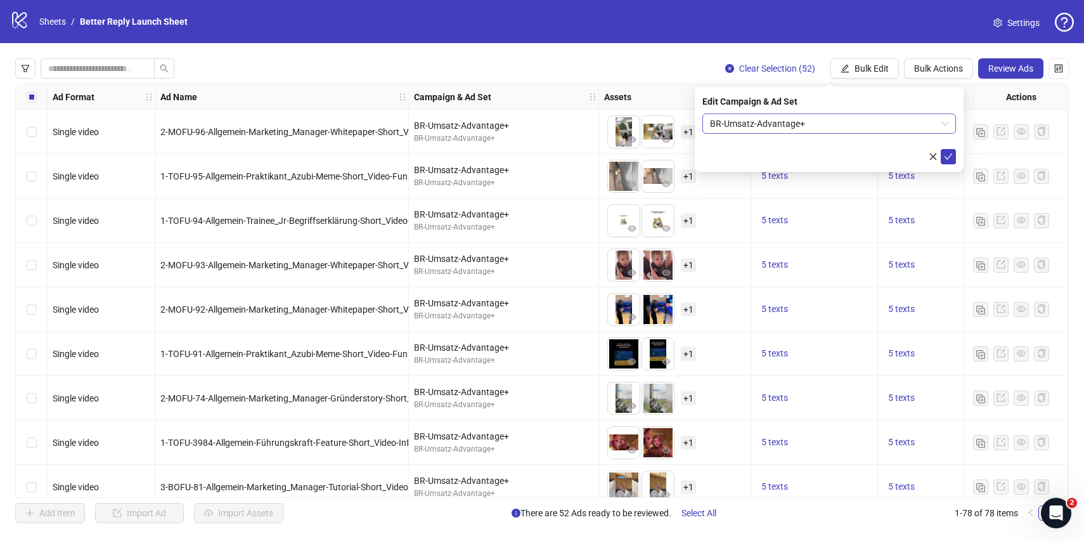
click at [857, 115] on span "BR-Umsatz-Advantage+" at bounding box center [829, 123] width 238 height 19
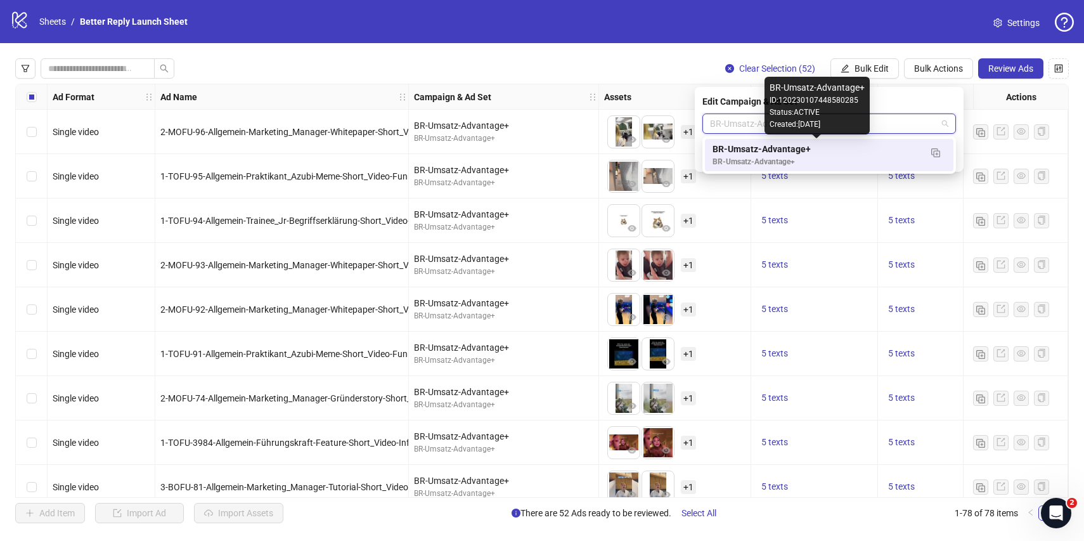
click at [849, 150] on div "BR-Umsatz-Advantage+" at bounding box center [817, 149] width 208 height 14
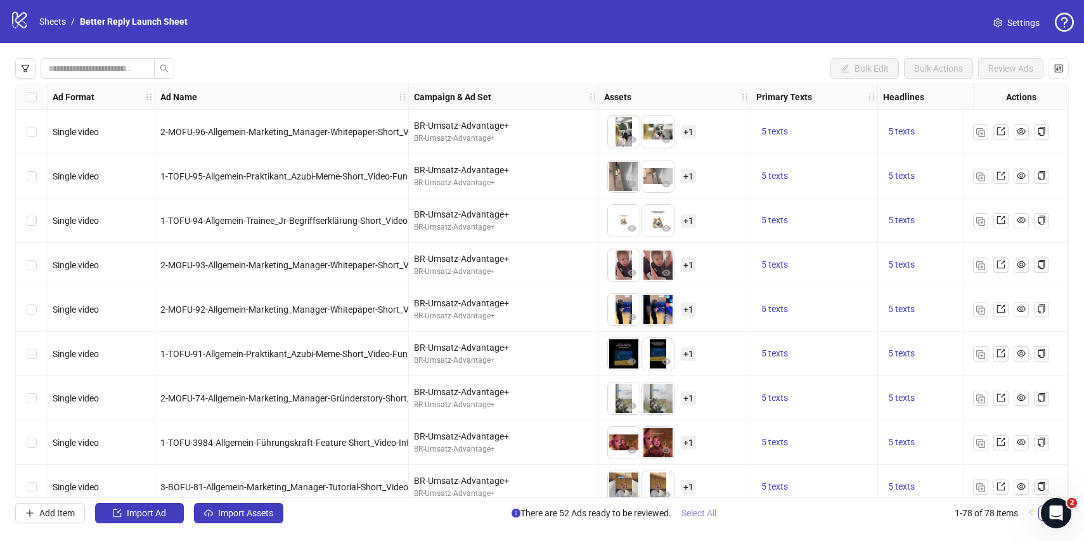
click at [708, 510] on span "Select All" at bounding box center [699, 513] width 35 height 10
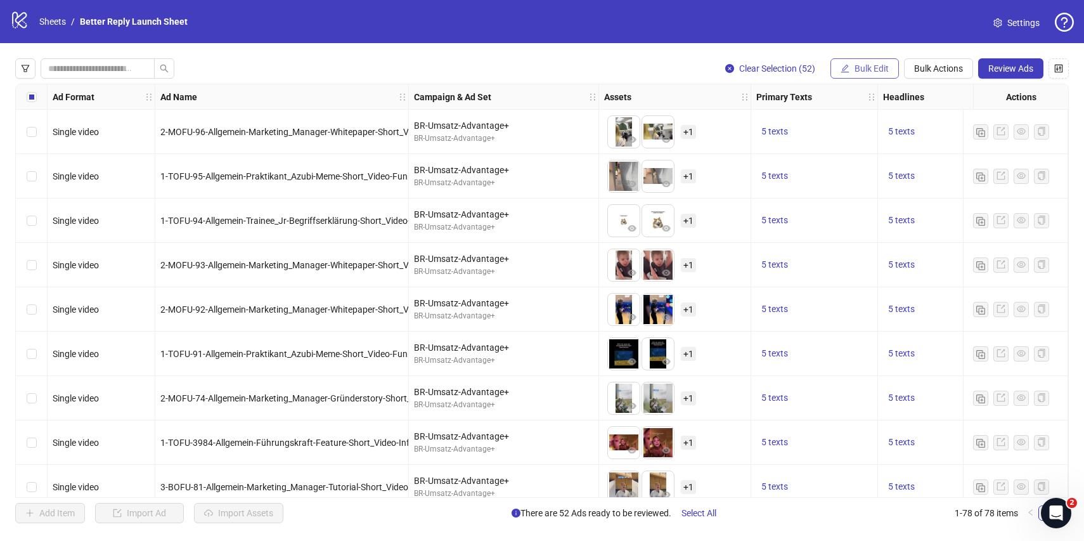
click at [877, 68] on span "Bulk Edit" at bounding box center [872, 68] width 34 height 10
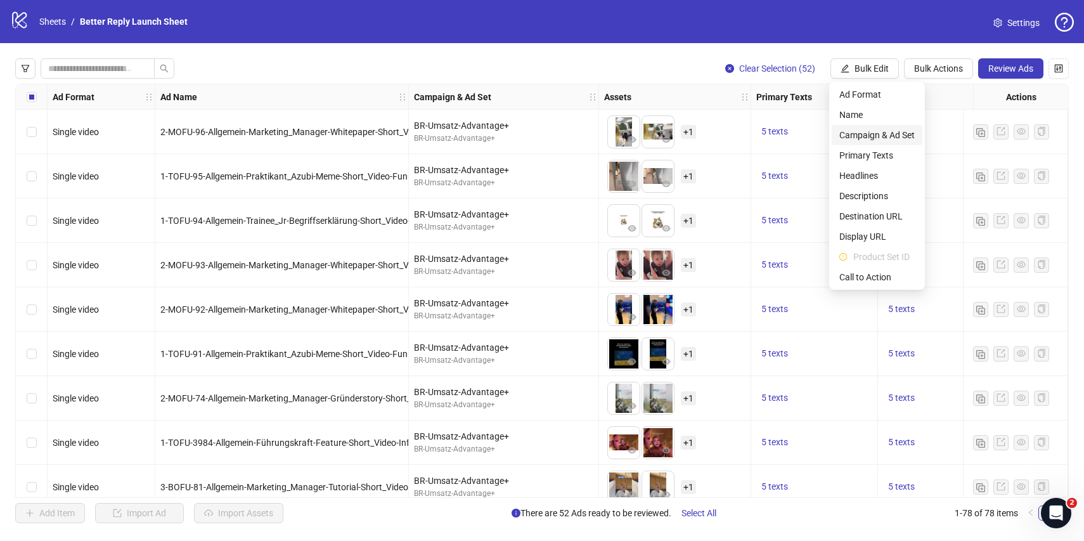
click at [858, 134] on span "Campaign & Ad Set" at bounding box center [877, 135] width 75 height 14
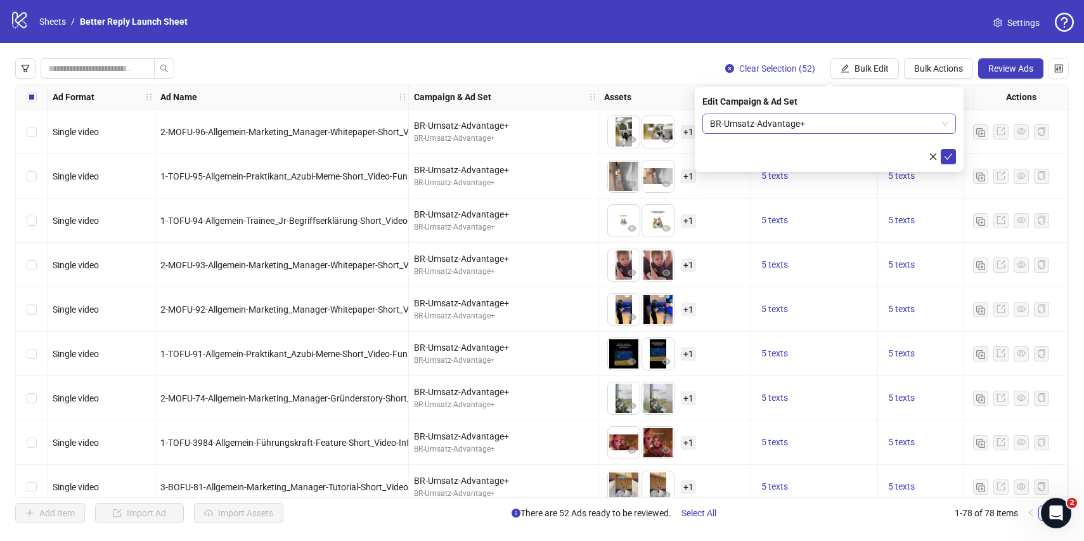
click at [878, 117] on span "BR-Umsatz-Advantage+" at bounding box center [829, 123] width 238 height 19
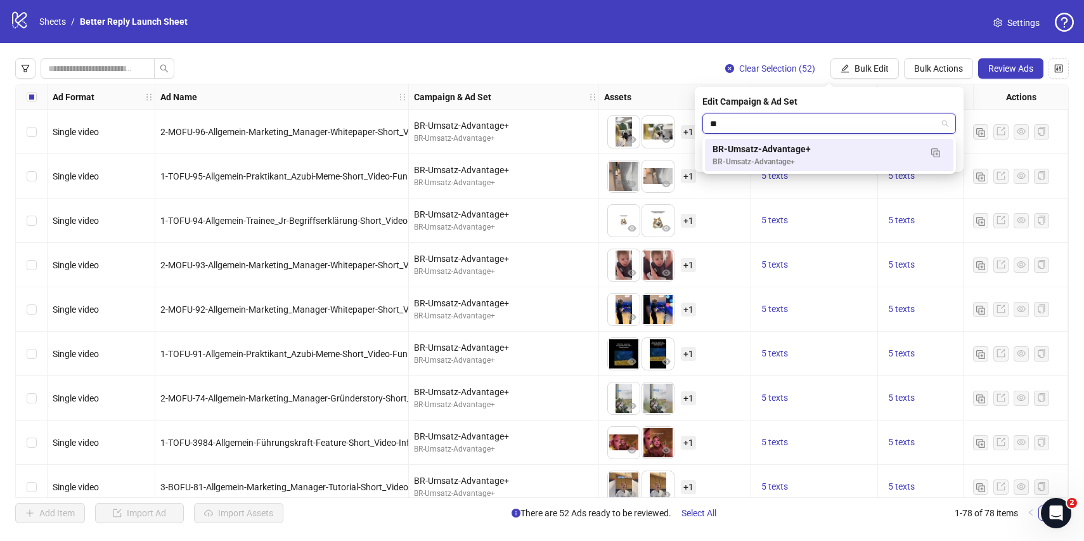
type input "*"
click at [48, 22] on link "Sheets" at bounding box center [53, 22] width 32 height 14
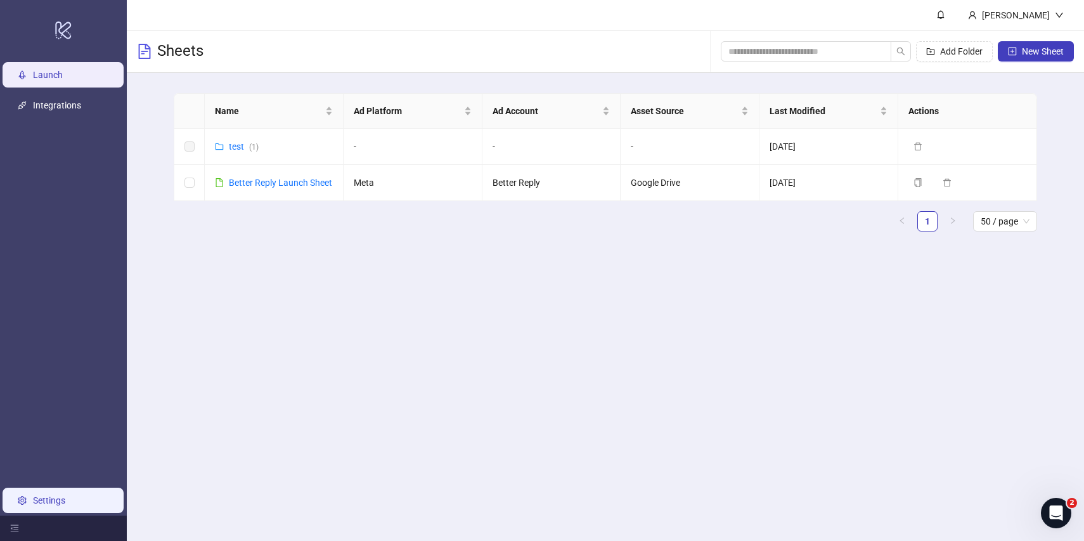
click at [65, 505] on link "Settings" at bounding box center [49, 500] width 32 height 10
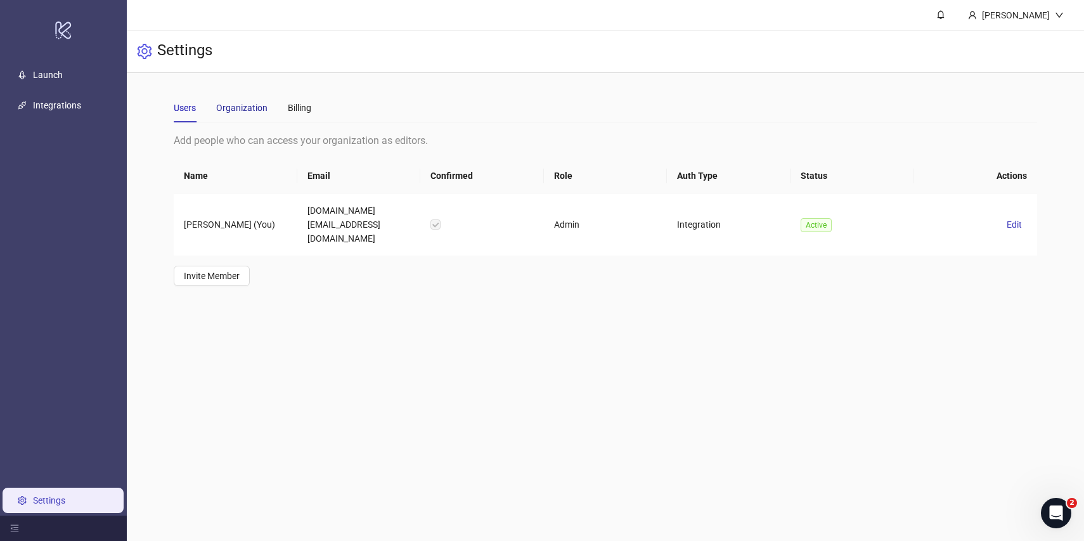
click at [243, 103] on div "Organization" at bounding box center [241, 108] width 51 height 14
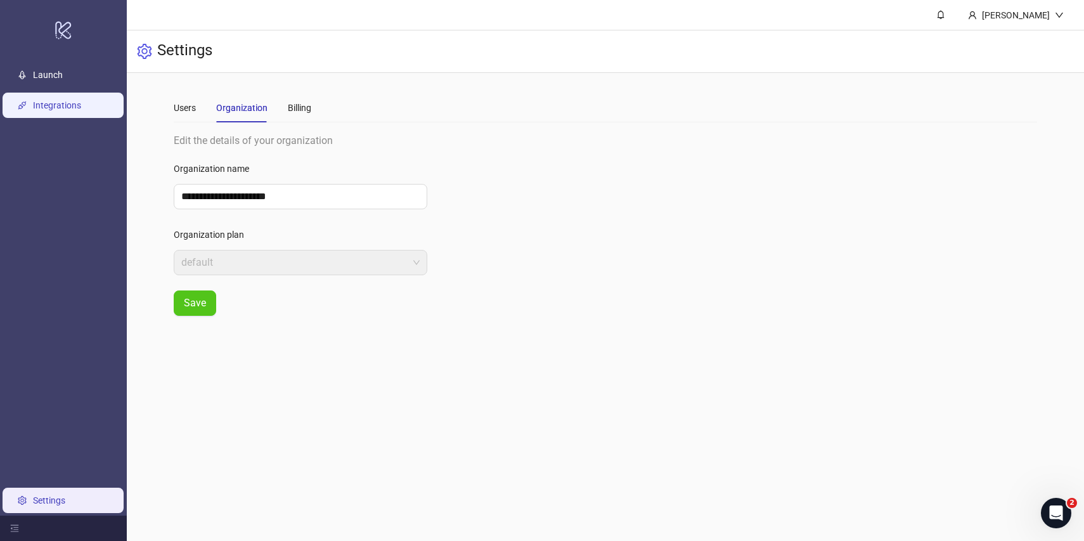
click at [81, 100] on link "Integrations" at bounding box center [57, 105] width 48 height 10
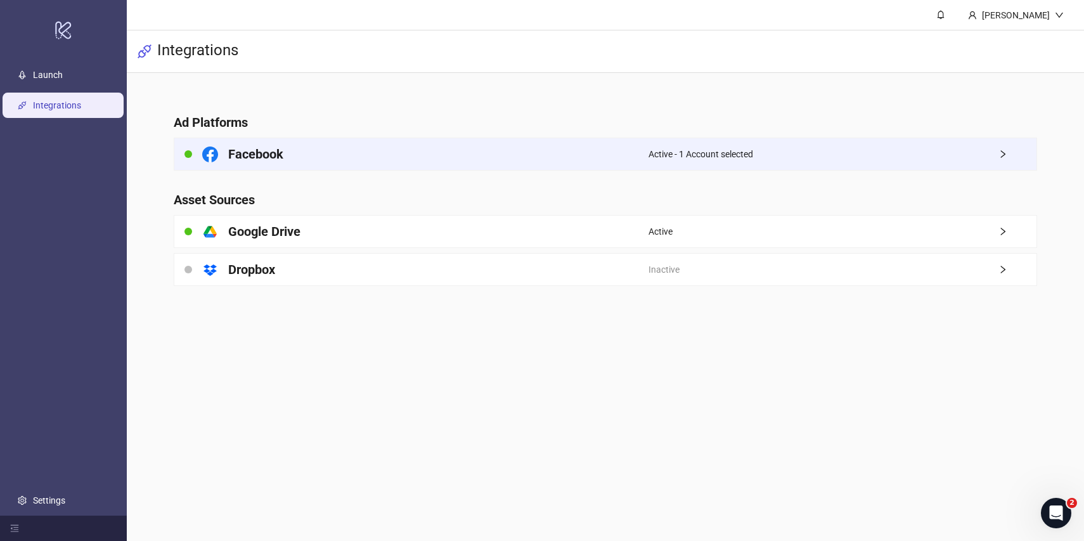
click at [436, 158] on div "Facebook" at bounding box center [411, 154] width 474 height 32
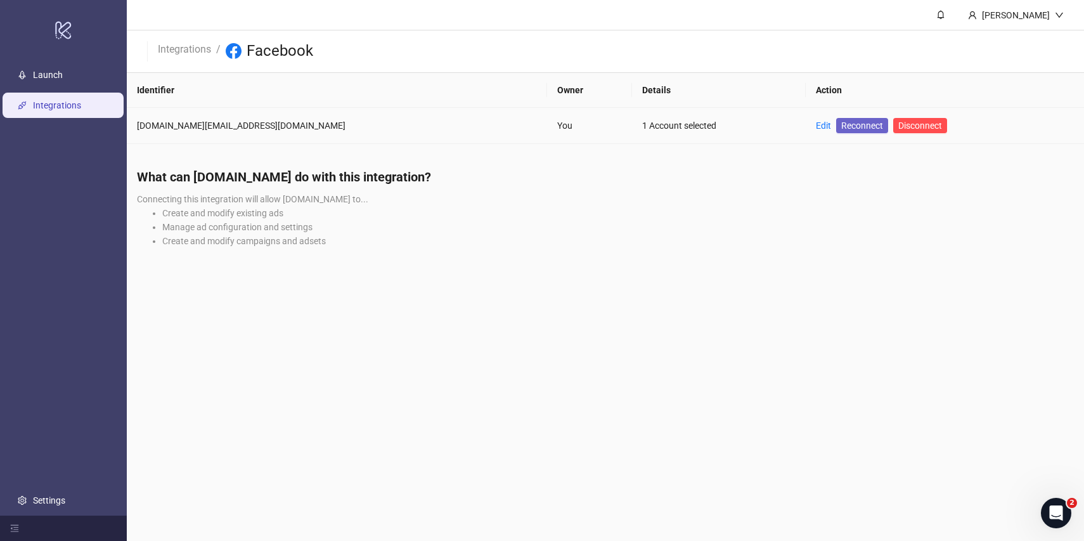
click at [842, 127] on span "Reconnect" at bounding box center [863, 126] width 42 height 14
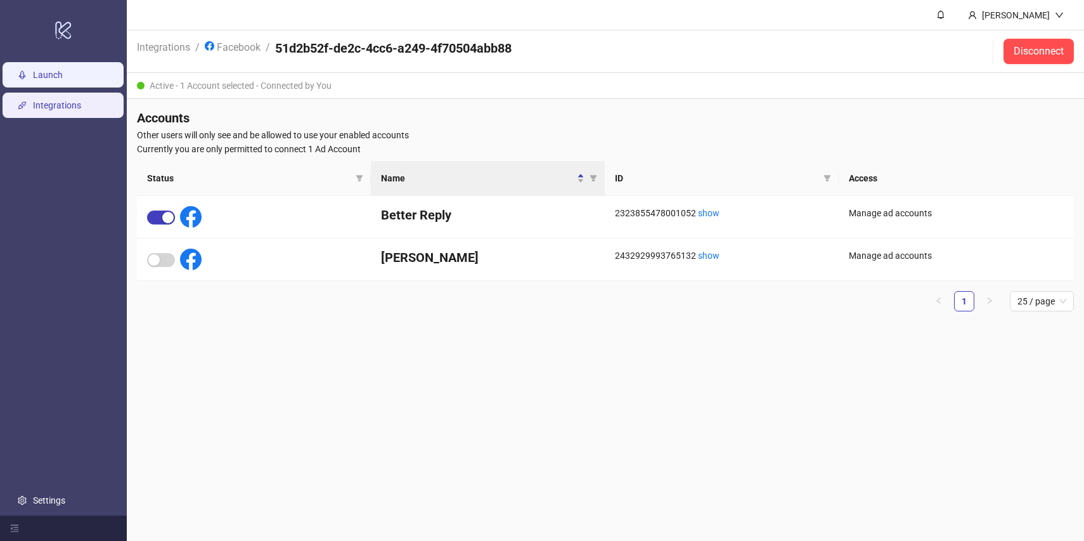
click at [63, 77] on link "Launch" at bounding box center [48, 75] width 30 height 10
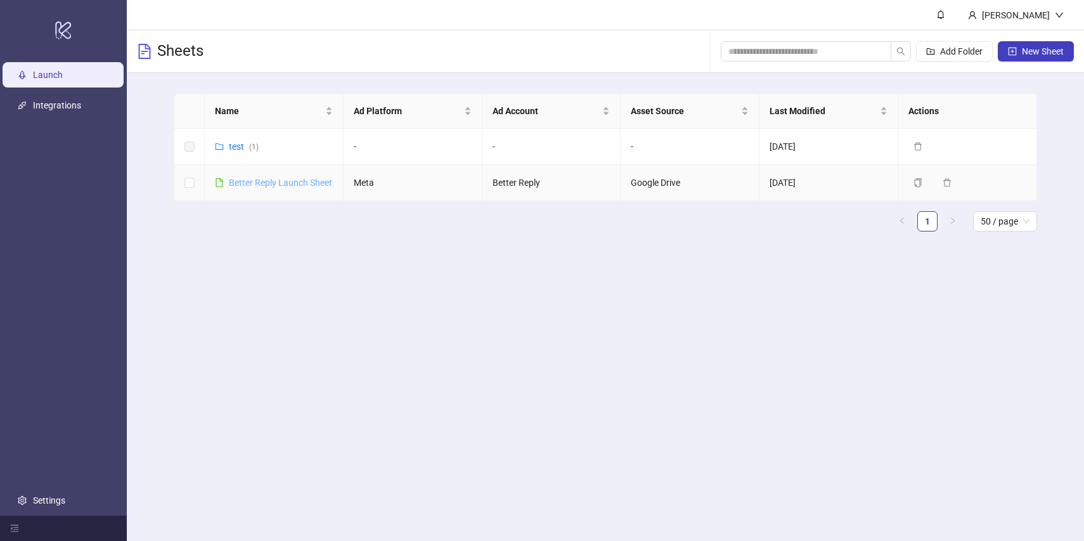
click at [325, 183] on link "Better Reply Launch Sheet" at bounding box center [280, 183] width 103 height 10
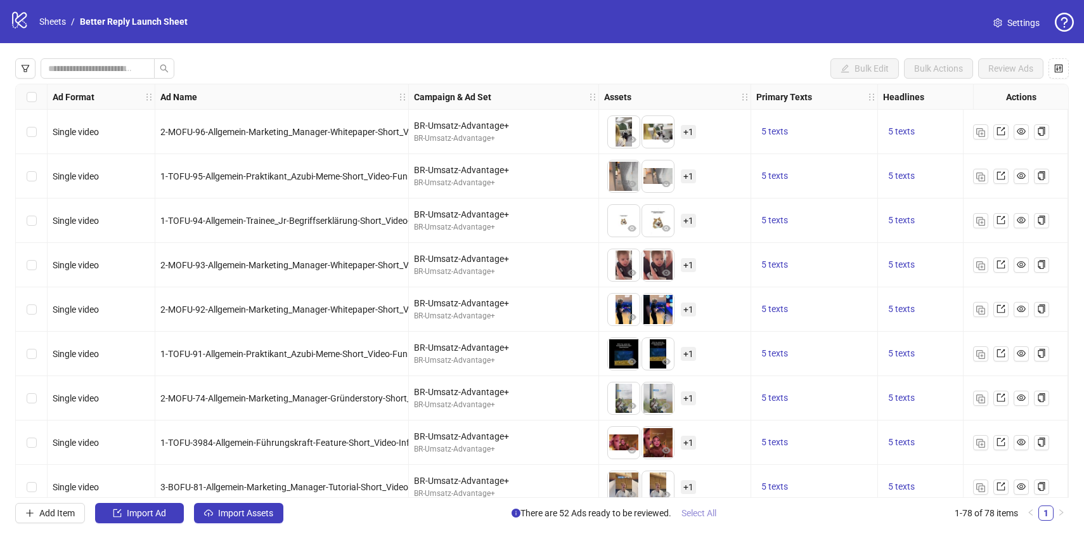
click at [704, 511] on span "Select All" at bounding box center [699, 513] width 35 height 10
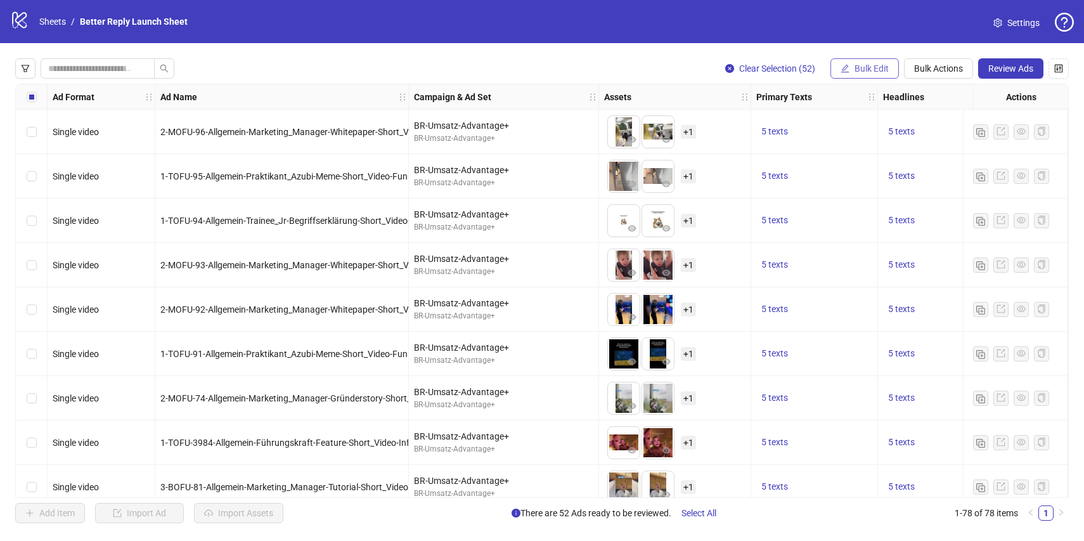
click at [884, 66] on span "Bulk Edit" at bounding box center [872, 68] width 34 height 10
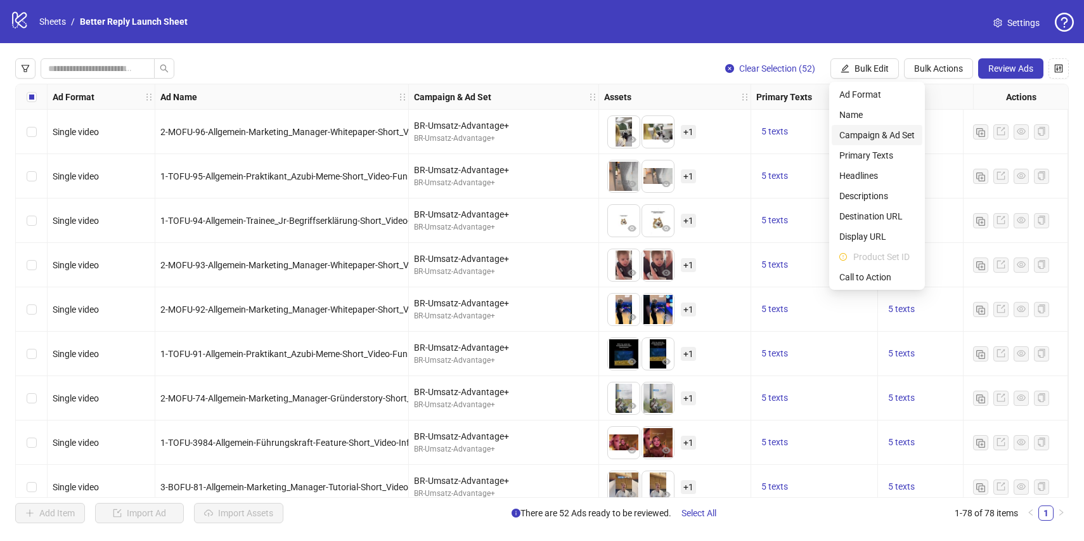
click at [864, 136] on span "Campaign & Ad Set" at bounding box center [877, 135] width 75 height 14
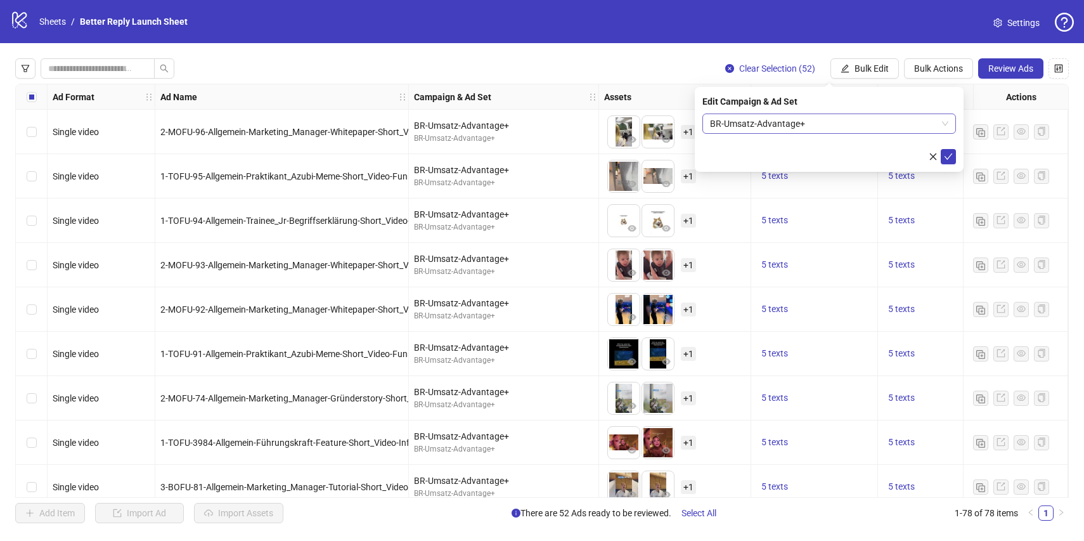
click at [849, 128] on span "BR-Umsatz-Advantage+" at bounding box center [829, 123] width 238 height 19
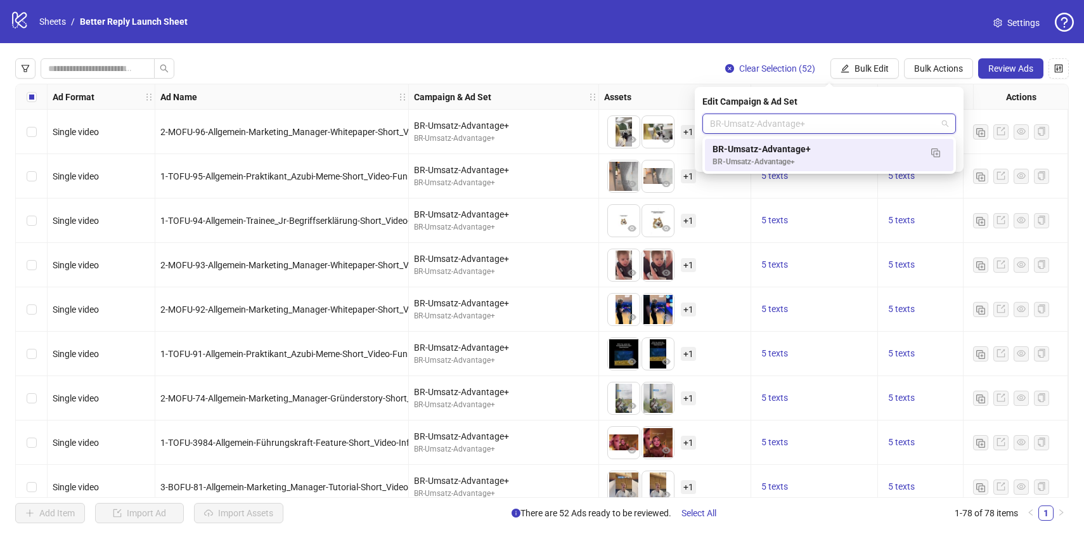
click at [787, 50] on div "Clear Selection (52) Bulk Edit Bulk Actions Review Ads Ad Format Ad Name Campai…" at bounding box center [542, 290] width 1084 height 495
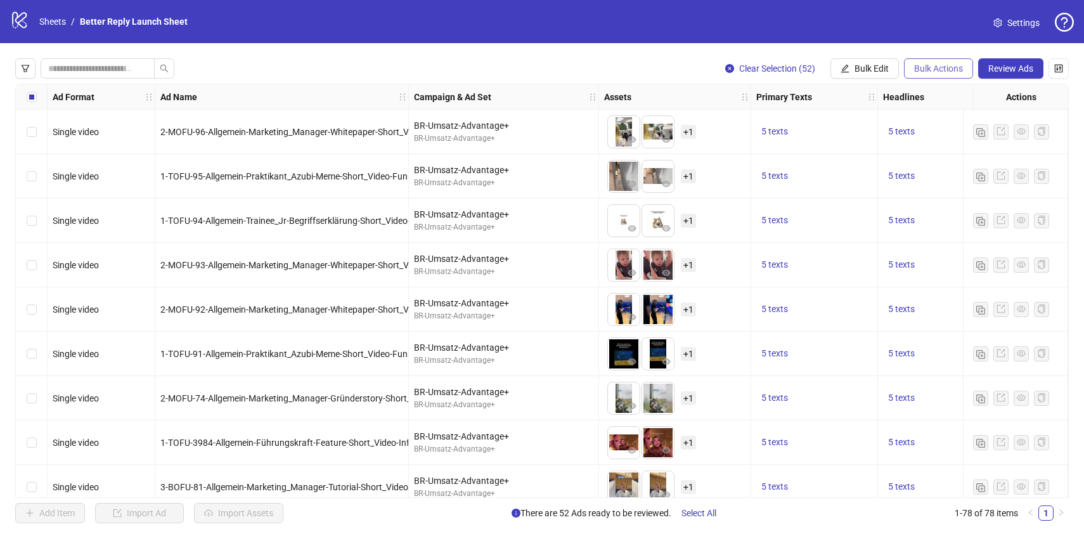
click at [918, 59] on button "Bulk Actions" at bounding box center [938, 68] width 69 height 20
click at [647, 48] on div "Clear Selection (52) Bulk Edit Bulk Actions Review Ads Ad Format Ad Name Campai…" at bounding box center [542, 290] width 1084 height 495
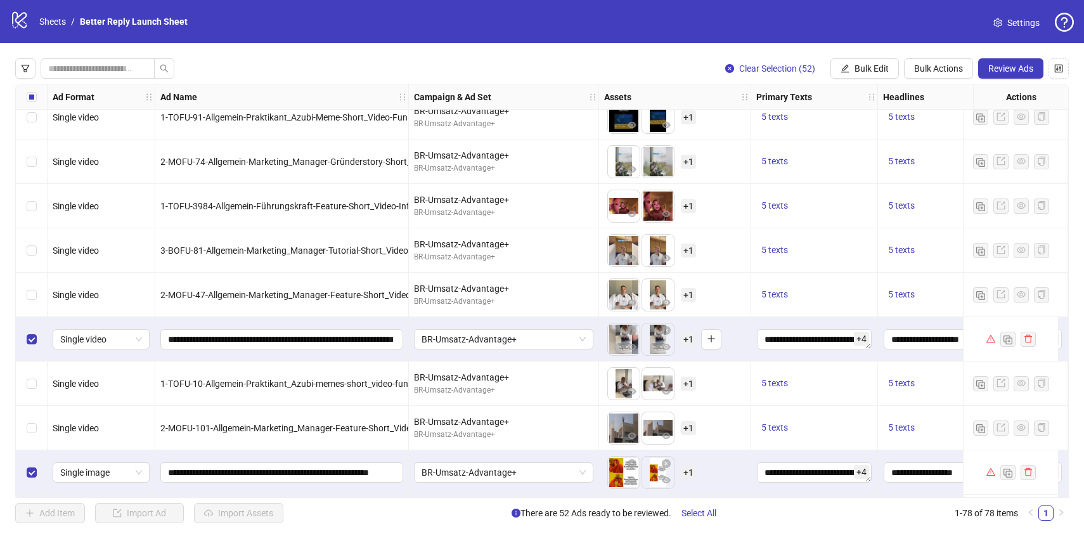
scroll to position [338, 0]
